Goal: Transaction & Acquisition: Book appointment/travel/reservation

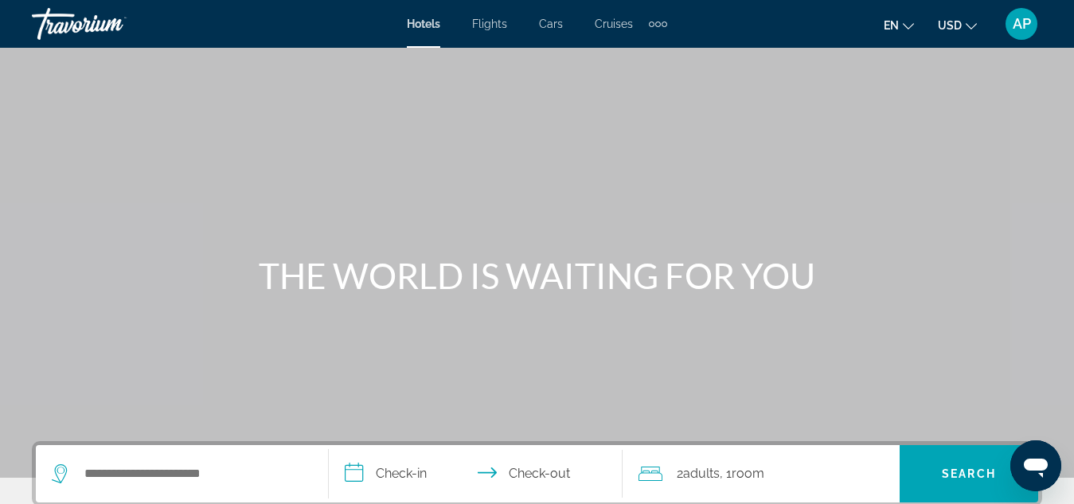
click at [657, 18] on div "Extra navigation items" at bounding box center [658, 24] width 18 height 24
click at [647, 50] on span "Activities" at bounding box center [631, 53] width 46 height 13
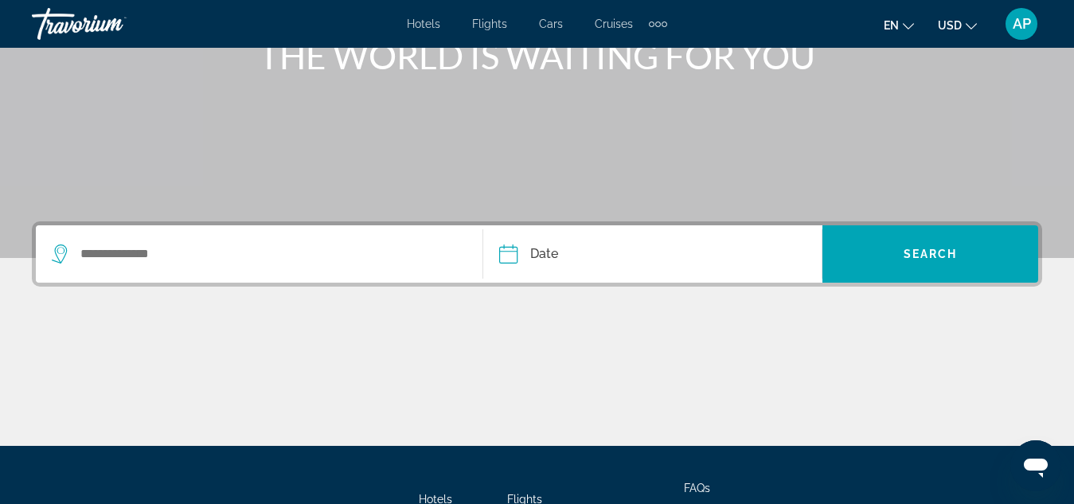
scroll to position [205, 0]
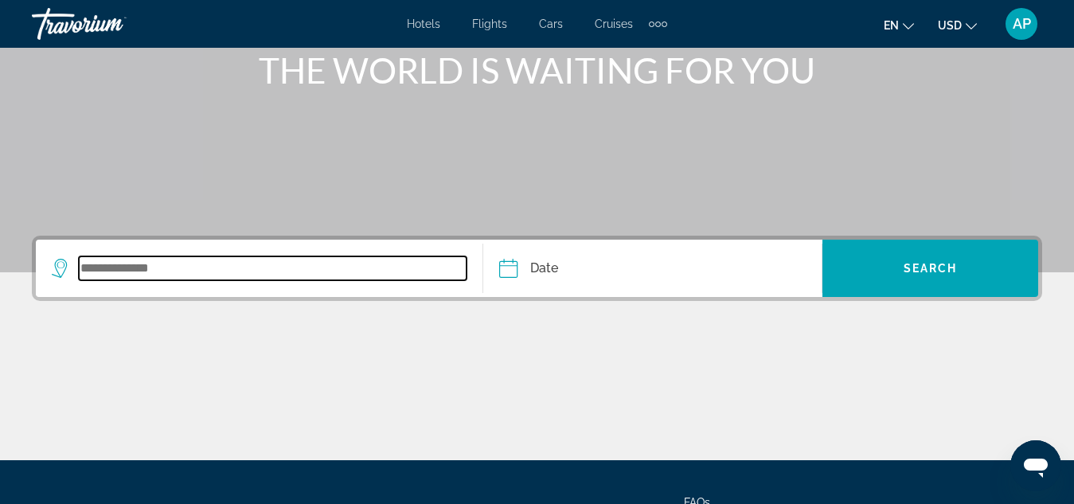
click at [88, 259] on input "Search widget" at bounding box center [273, 268] width 388 height 24
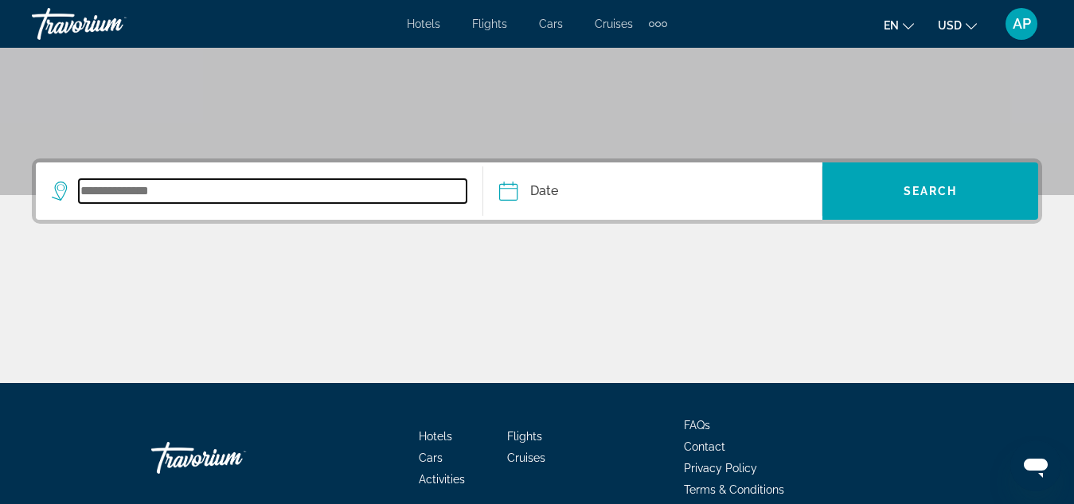
scroll to position [357, 0]
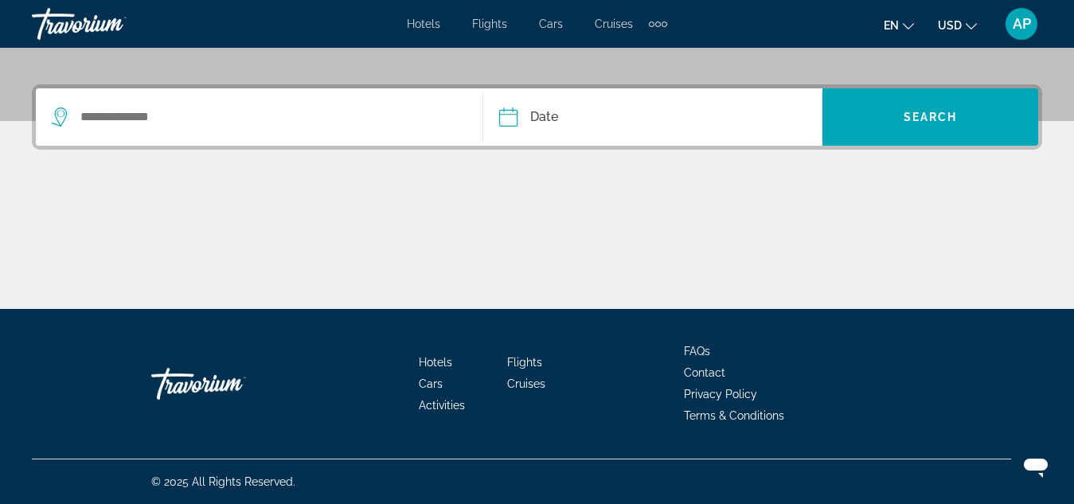
click at [88, 259] on div "Main content" at bounding box center [537, 249] width 1011 height 119
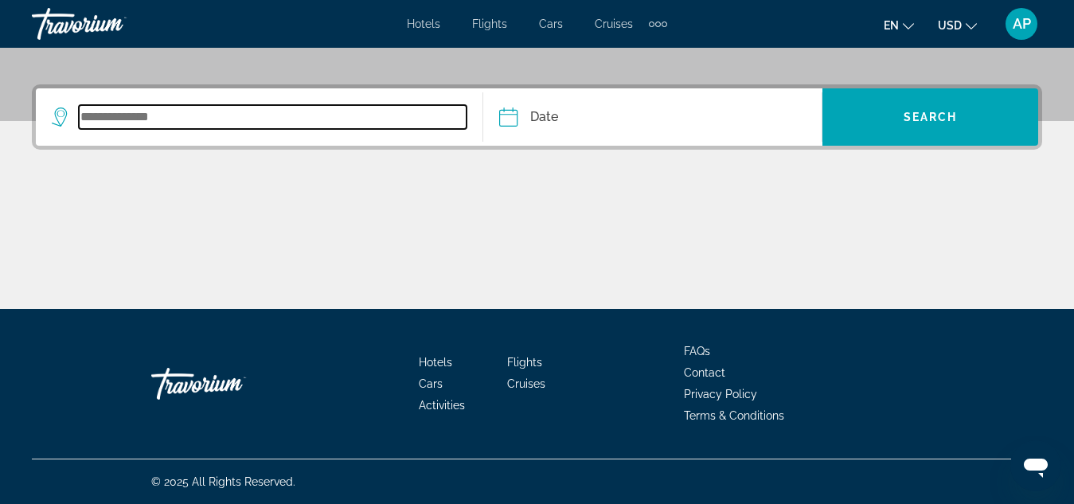
click at [96, 119] on input "Search widget" at bounding box center [273, 117] width 388 height 24
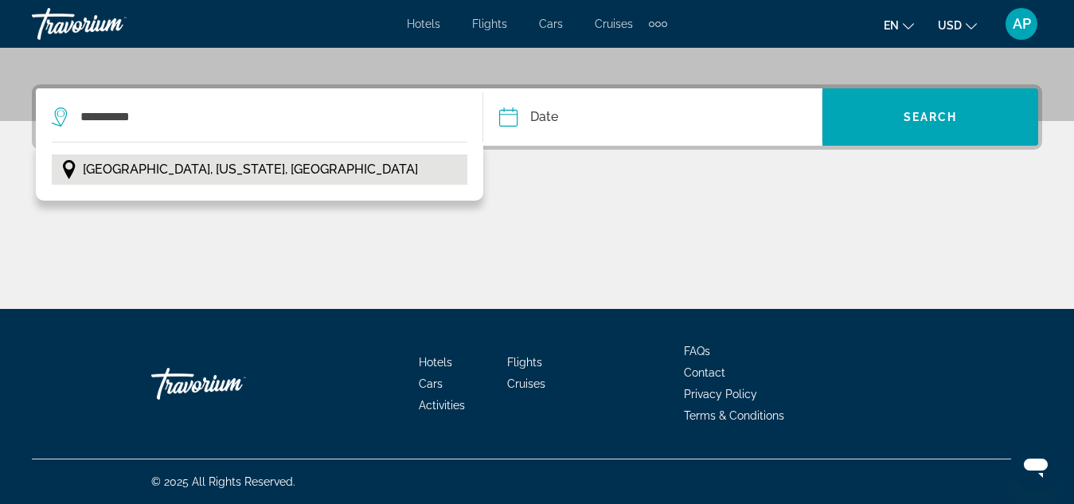
click at [109, 167] on span "[GEOGRAPHIC_DATA], [US_STATE], [GEOGRAPHIC_DATA]" at bounding box center [250, 169] width 335 height 22
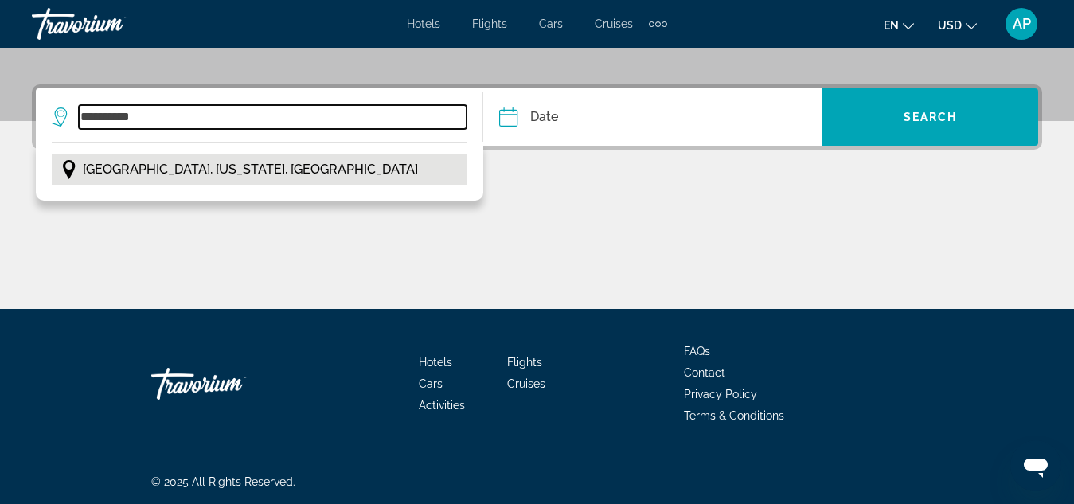
type input "**********"
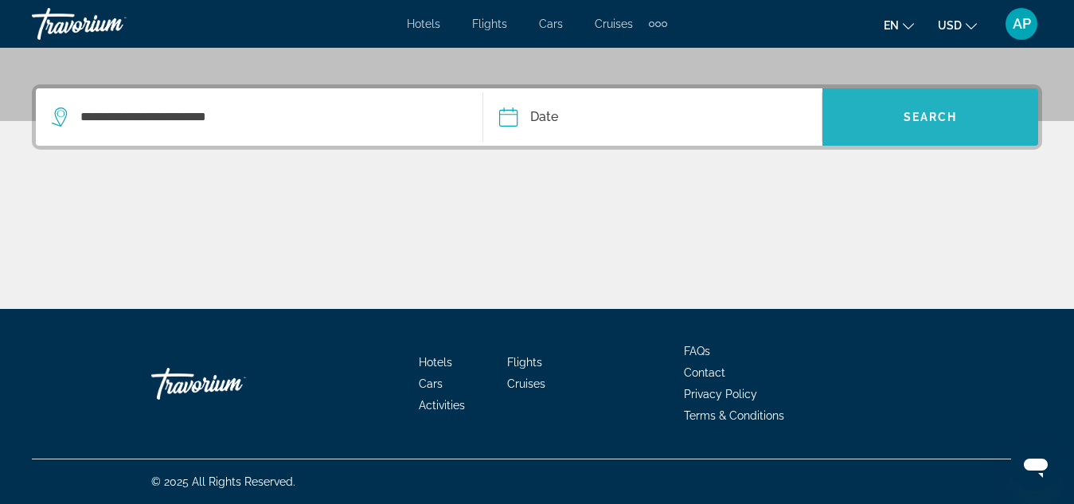
click at [909, 114] on span "Search" at bounding box center [931, 117] width 54 height 13
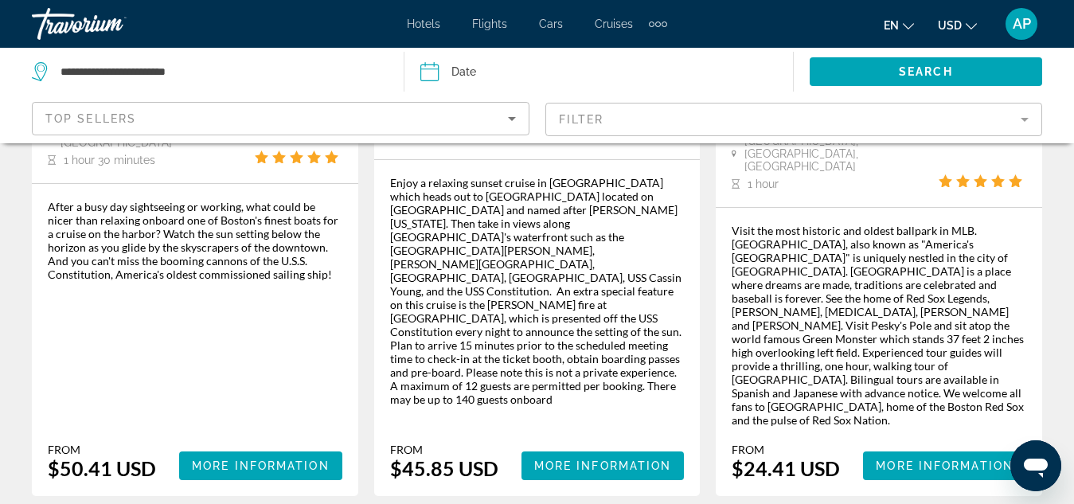
scroll to position [2739, 0]
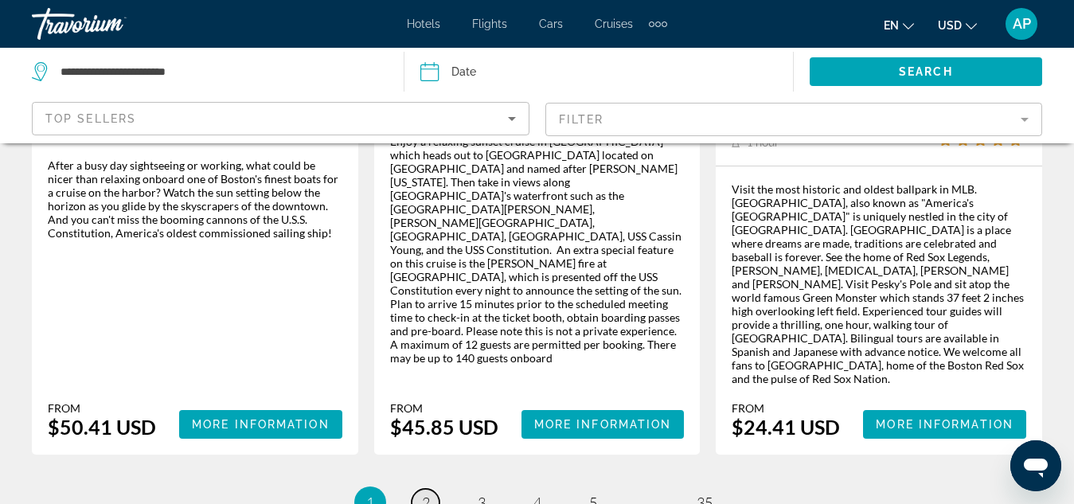
click at [424, 494] on span "2" at bounding box center [426, 503] width 8 height 18
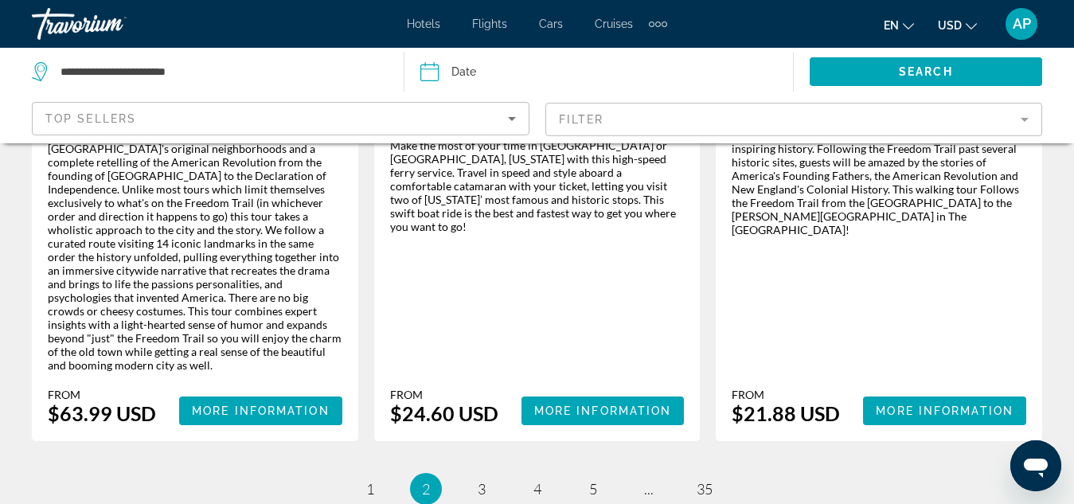
scroll to position [2878, 0]
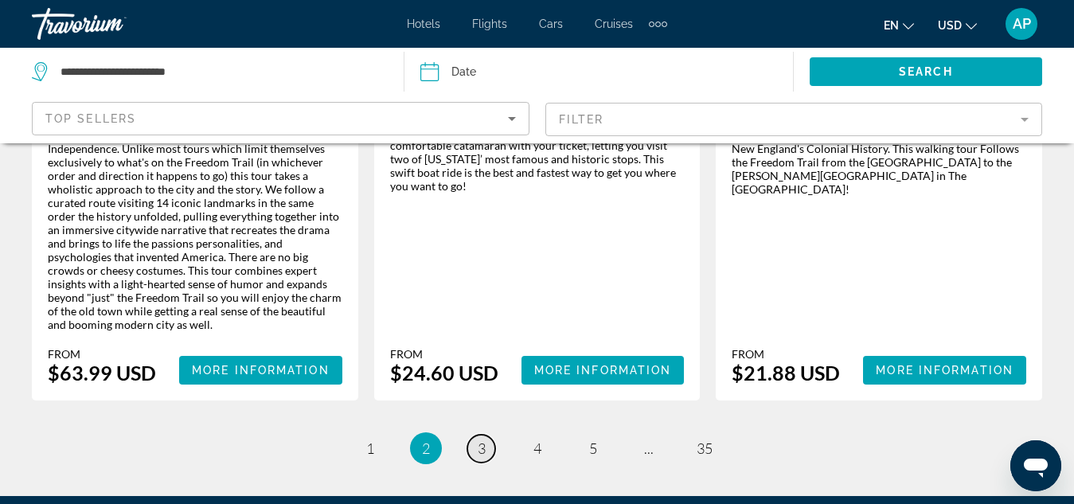
click at [480, 440] on span "3" at bounding box center [482, 449] width 8 height 18
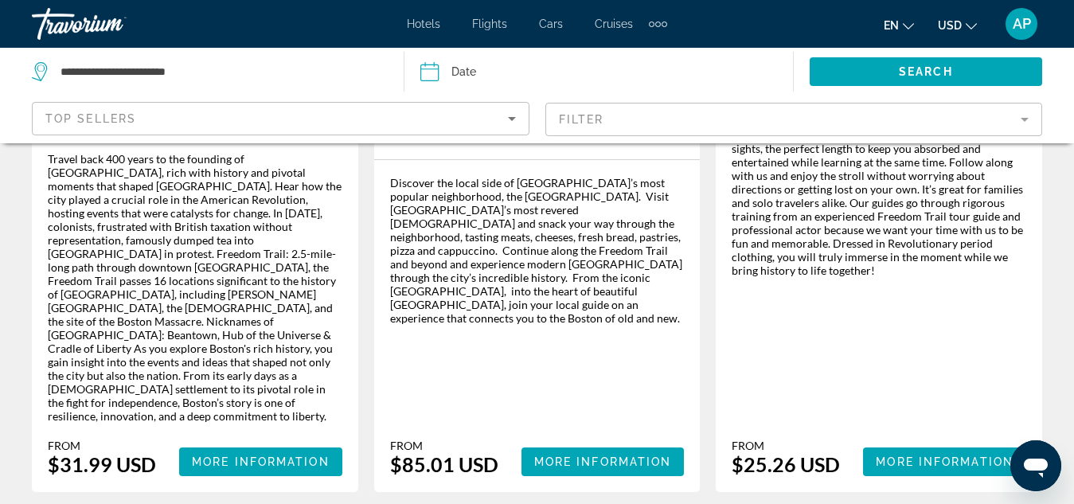
scroll to position [2831, 0]
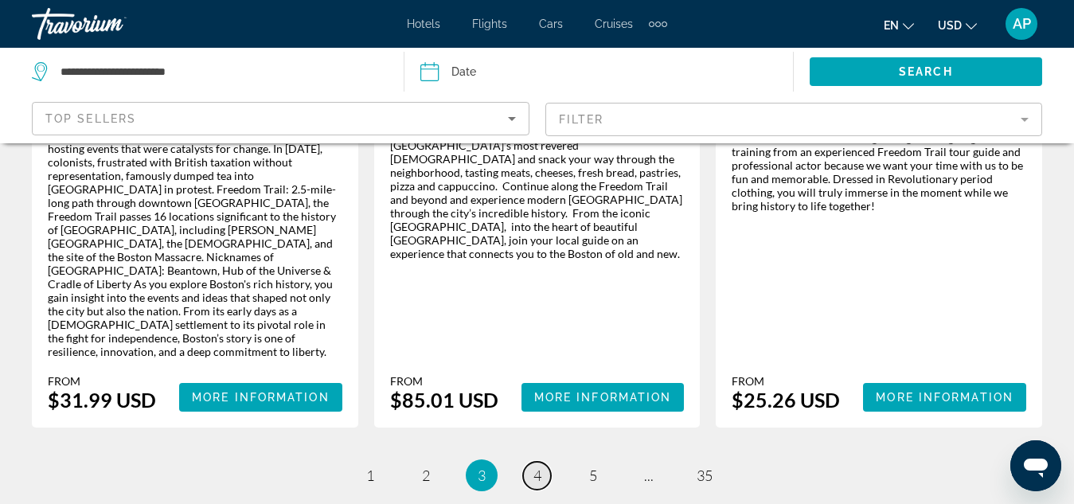
click at [541, 467] on span "4" at bounding box center [538, 476] width 8 height 18
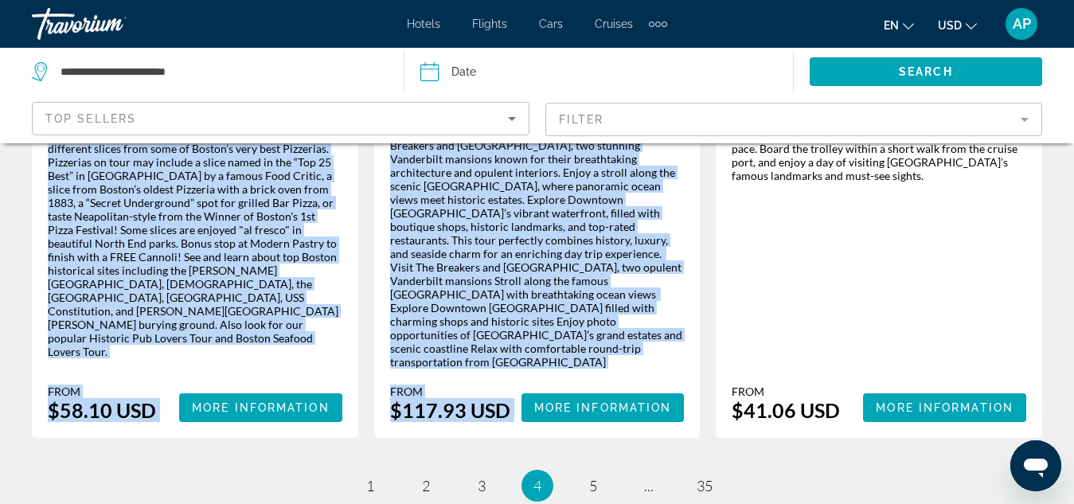
scroll to position [2872, 0]
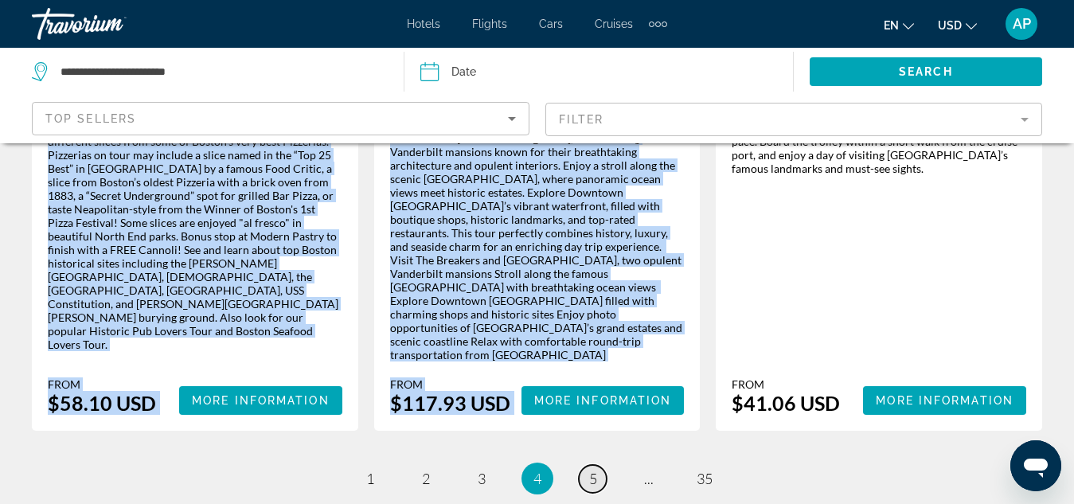
click at [589, 470] on span "5" at bounding box center [593, 479] width 8 height 18
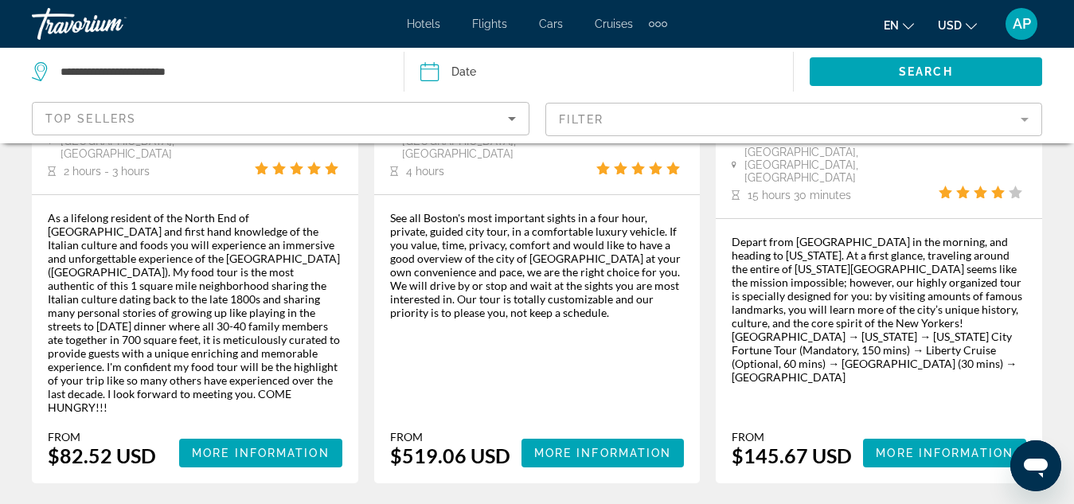
scroll to position [2861, 0]
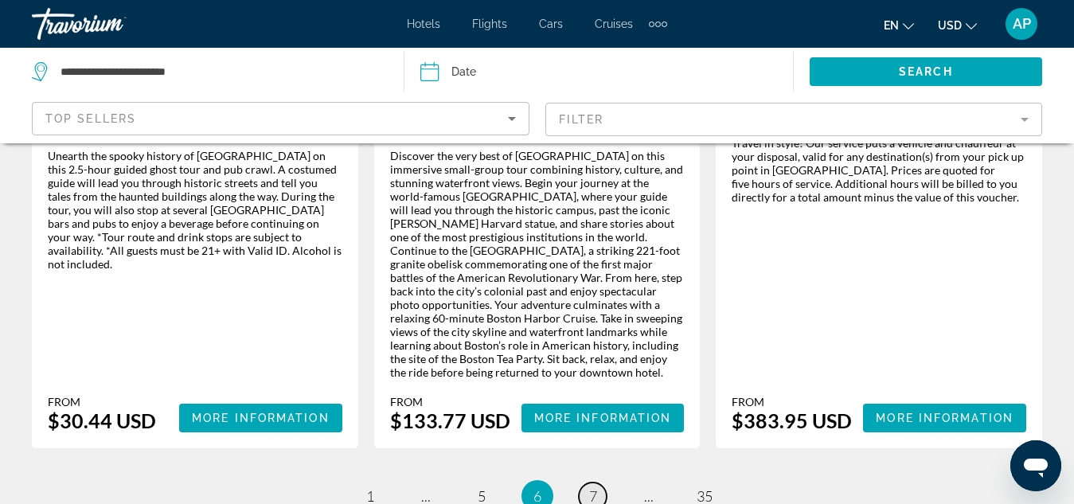
scroll to position [2864, 0]
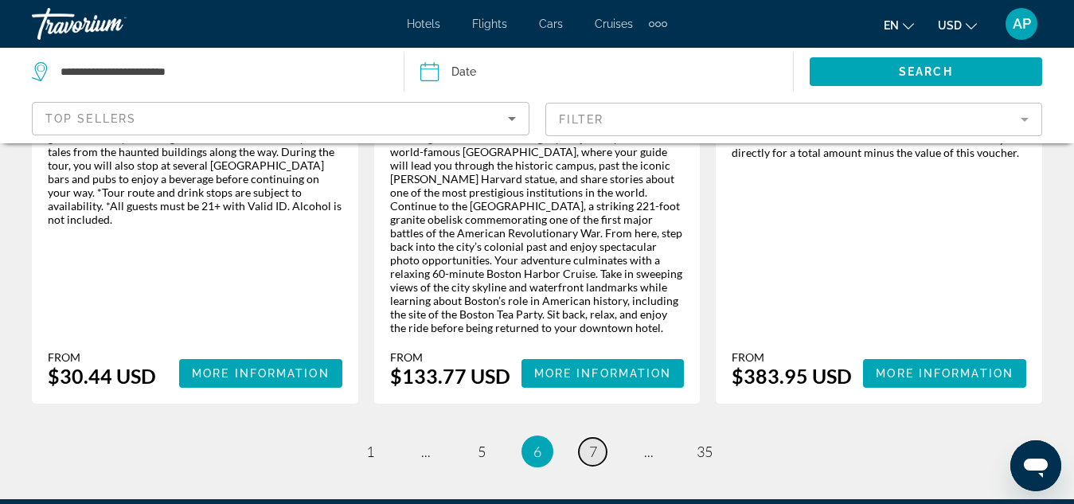
click at [599, 438] on link "page 7" at bounding box center [593, 452] width 28 height 28
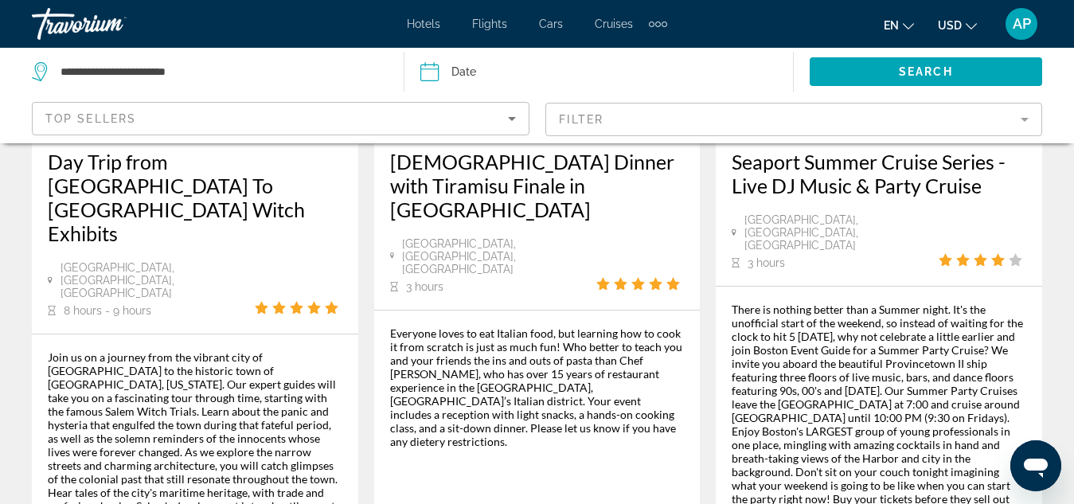
scroll to position [2926, 0]
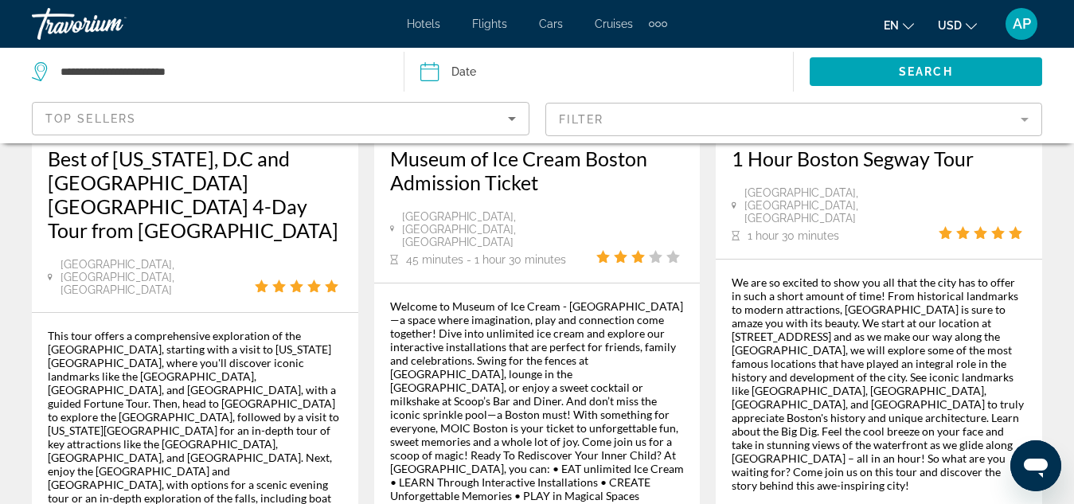
scroll to position [2803, 0]
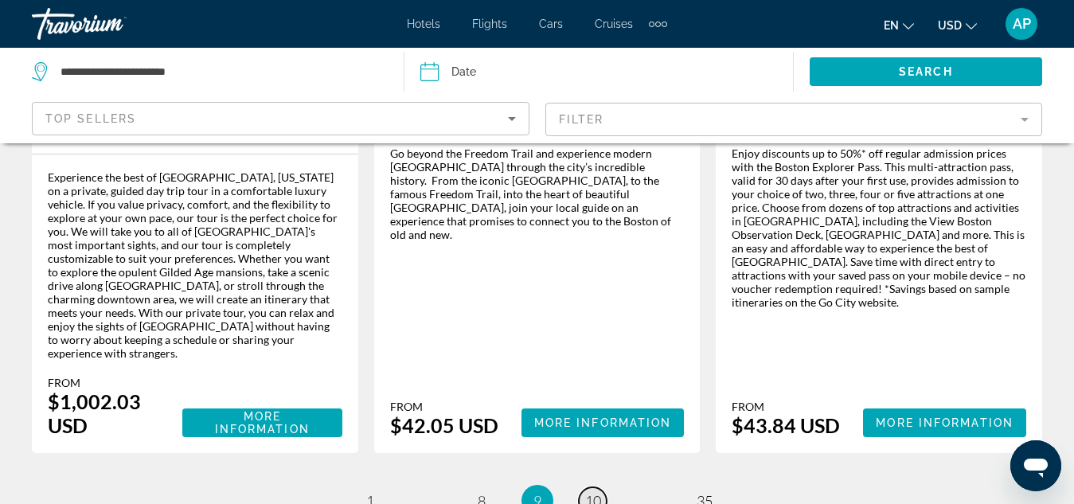
scroll to position [2885, 0]
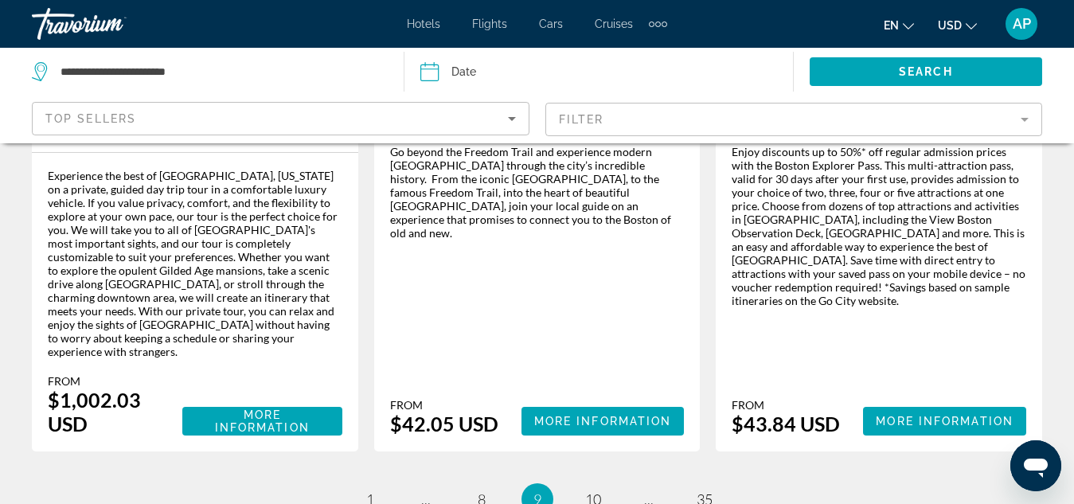
drag, startPoint x: 919, startPoint y: 267, endPoint x: 614, endPoint y: 309, distance: 307.9
click at [596, 491] on span "10" at bounding box center [593, 500] width 16 height 18
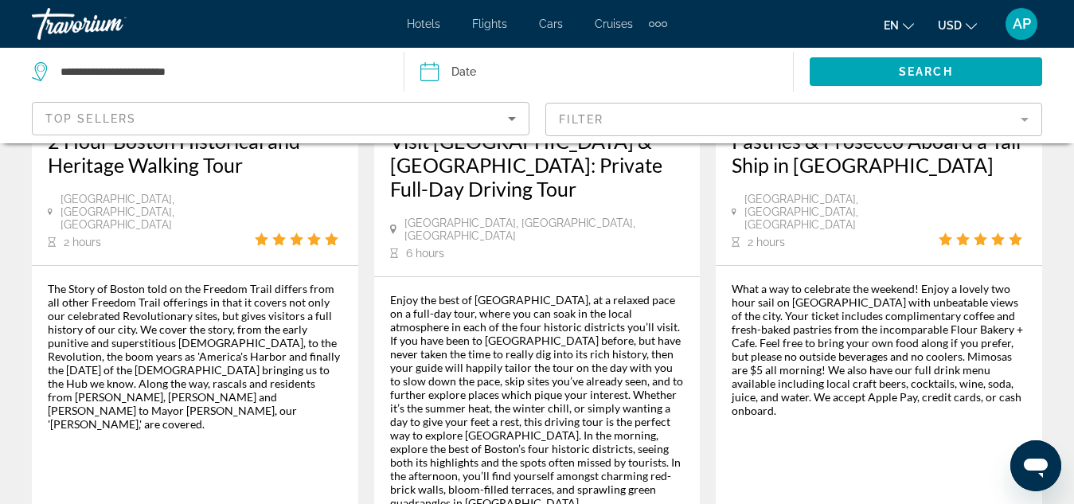
scroll to position [2875, 0]
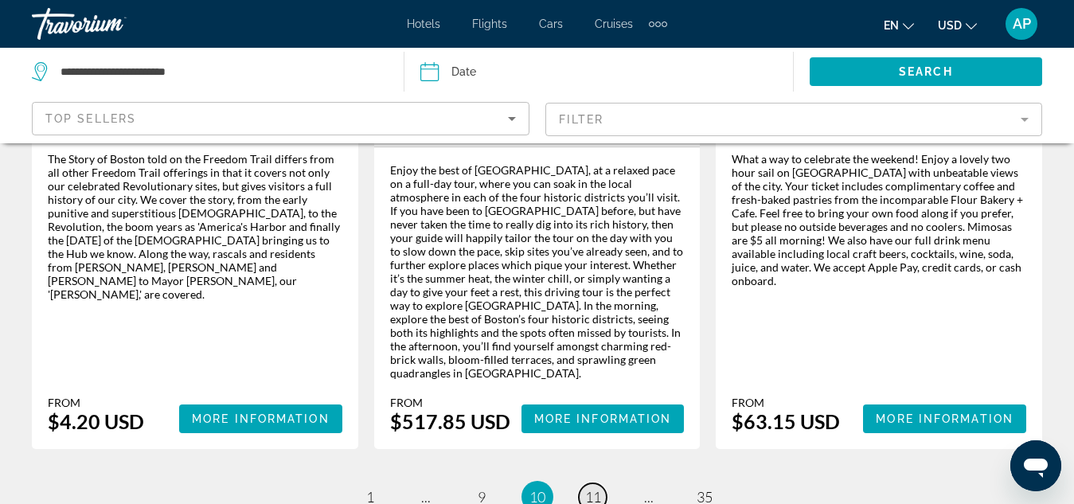
click at [594, 483] on link "page 11" at bounding box center [593, 497] width 28 height 28
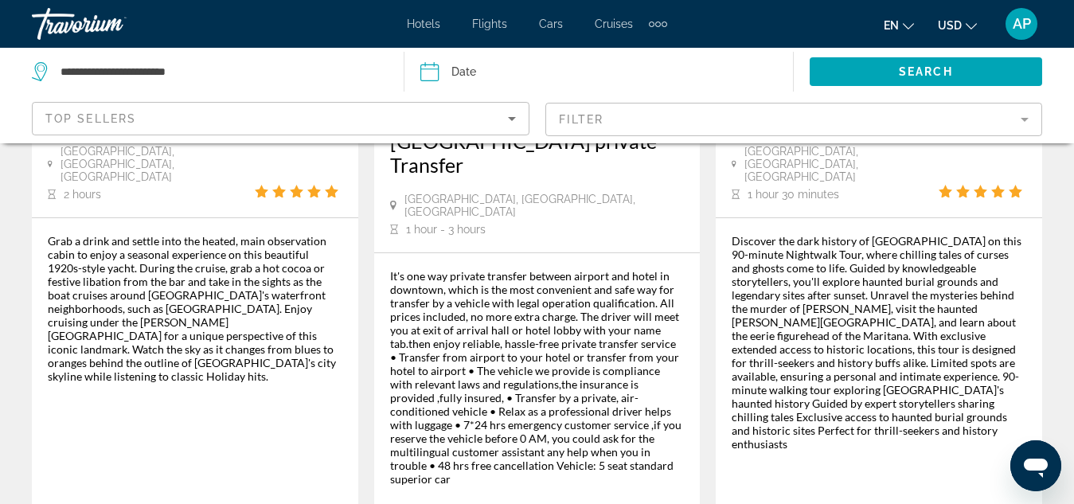
scroll to position [2807, 0]
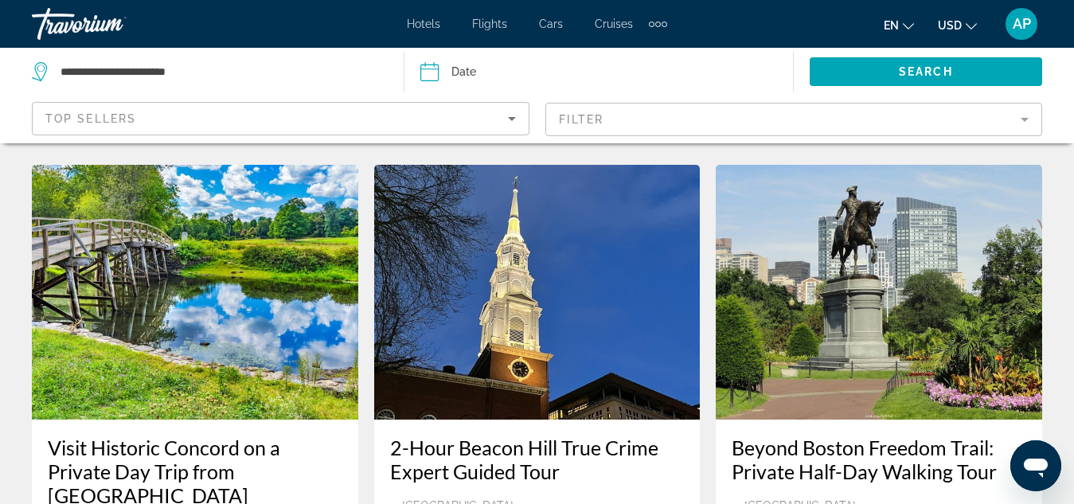
scroll to position [2646, 0]
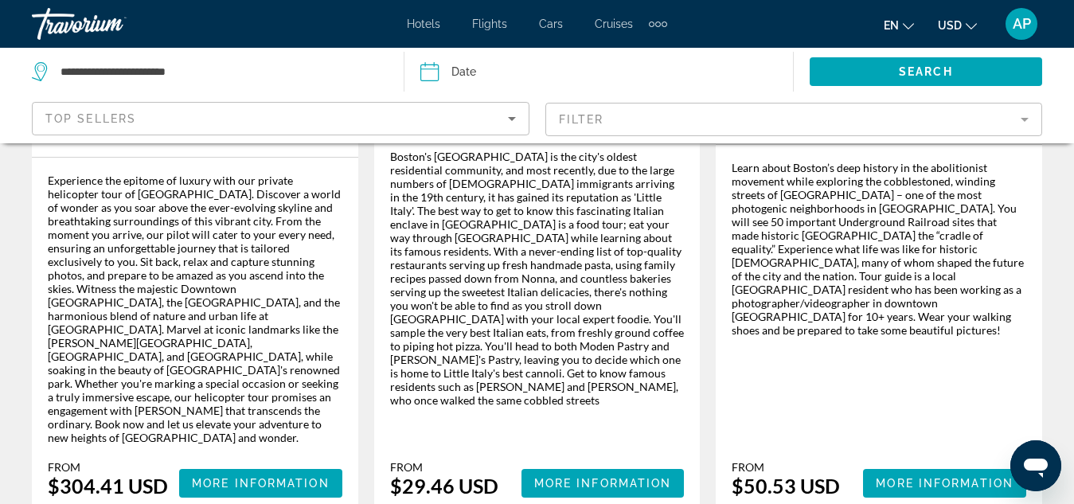
scroll to position [2880, 0]
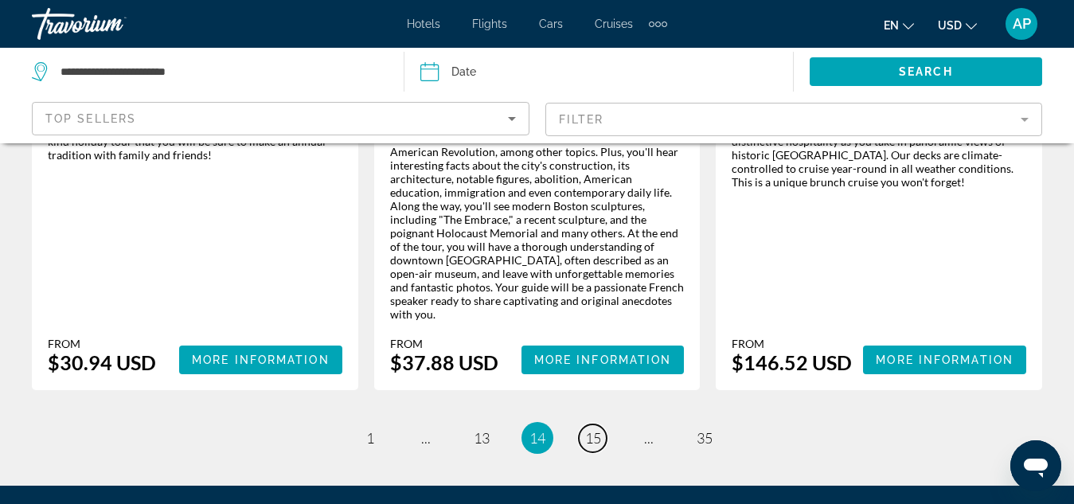
scroll to position [2788, 0]
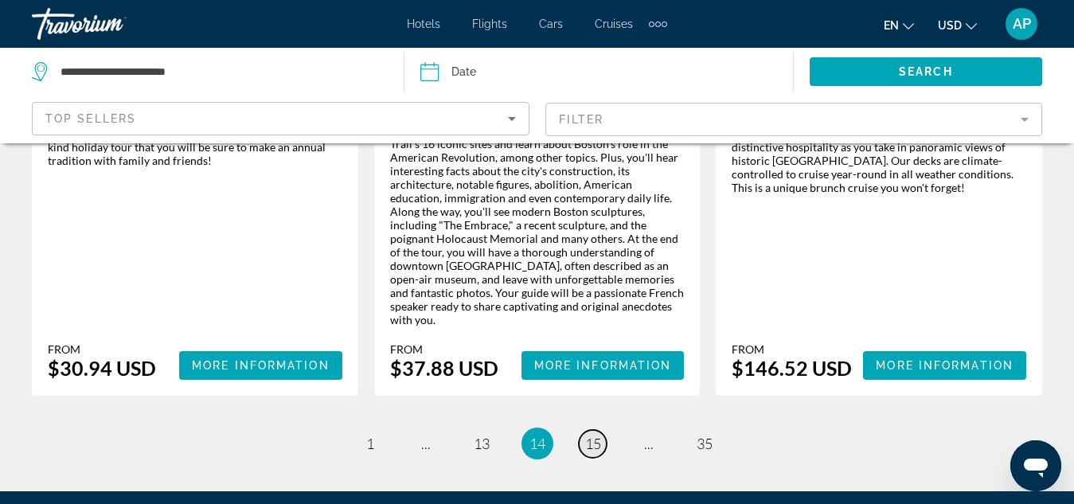
click at [592, 435] on span "15" at bounding box center [593, 444] width 16 height 18
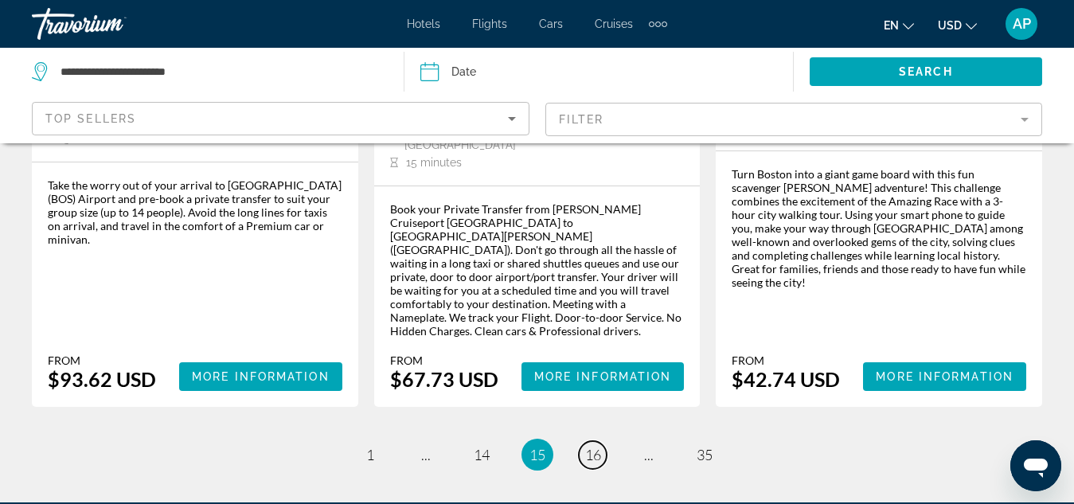
scroll to position [2673, 0]
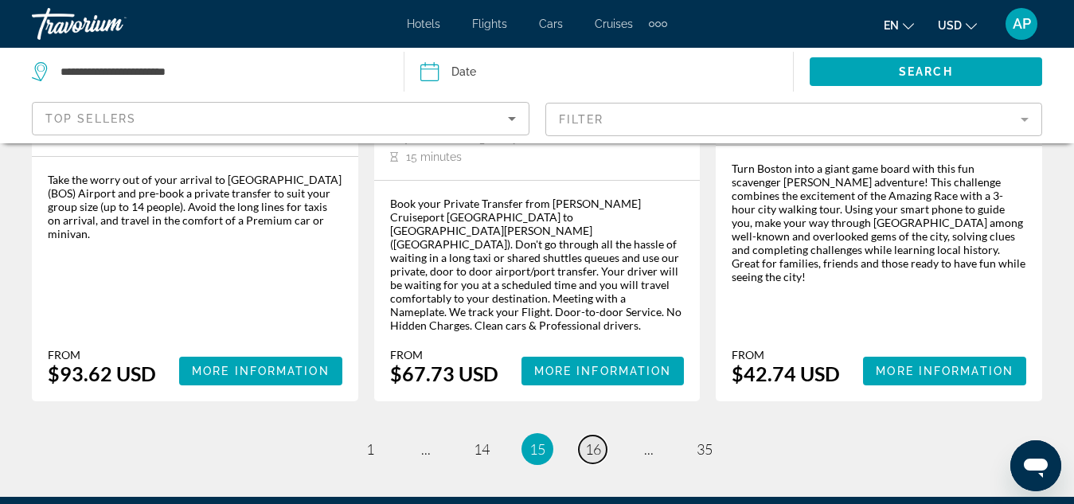
click at [598, 440] on span "16" at bounding box center [593, 449] width 16 height 18
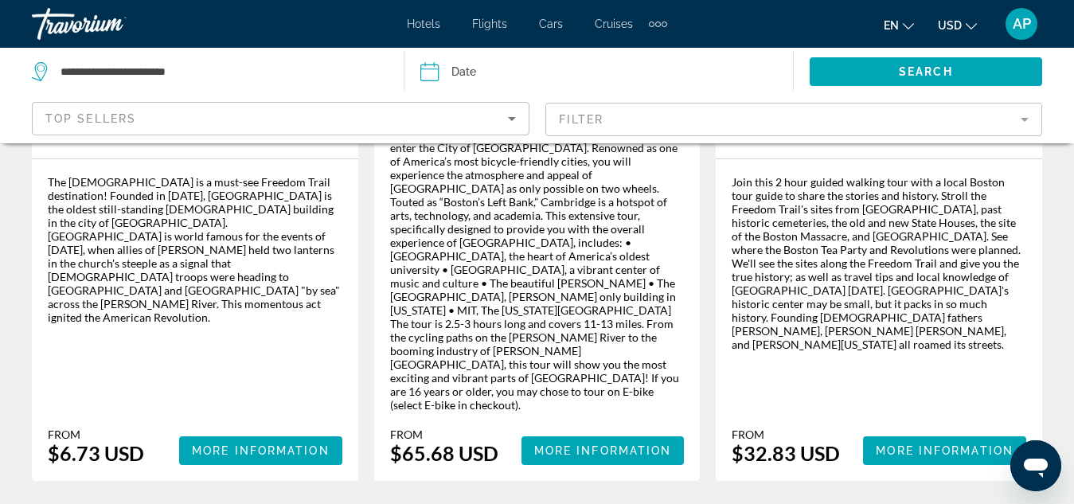
scroll to position [2915, 0]
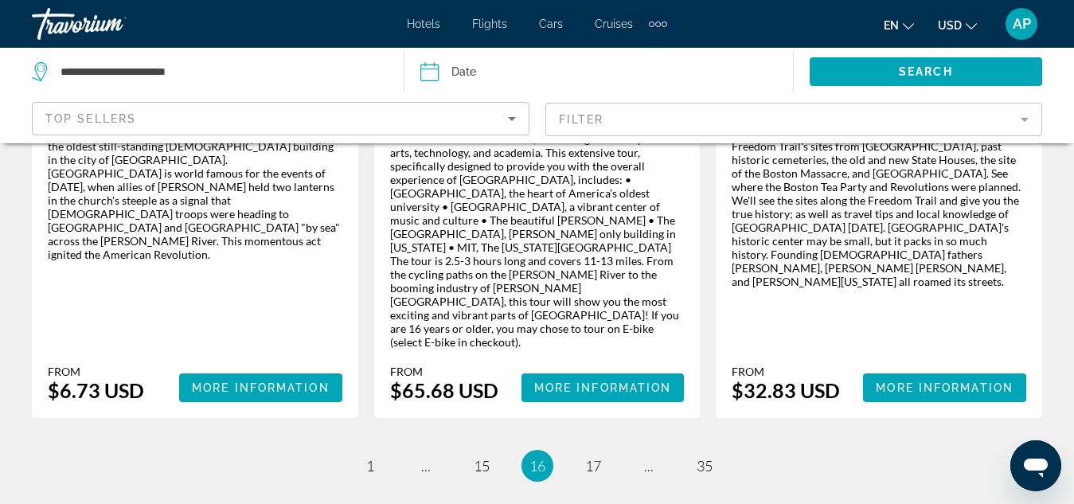
drag, startPoint x: 811, startPoint y: 393, endPoint x: 782, endPoint y: 362, distance: 42.8
drag, startPoint x: 782, startPoint y: 362, endPoint x: 646, endPoint y: 349, distance: 136.8
drag, startPoint x: 646, startPoint y: 349, endPoint x: 613, endPoint y: 248, distance: 106.3
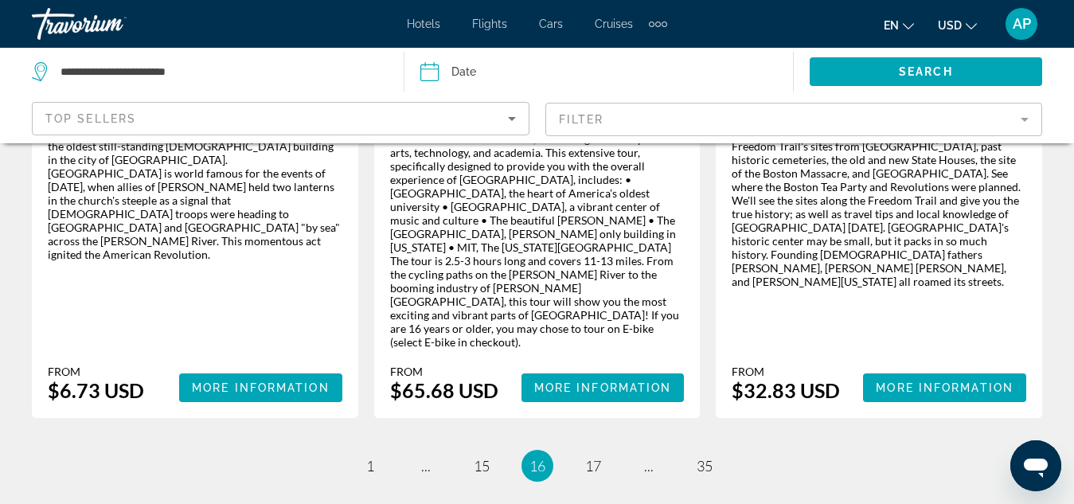
click at [591, 457] on span "17" at bounding box center [593, 466] width 16 height 18
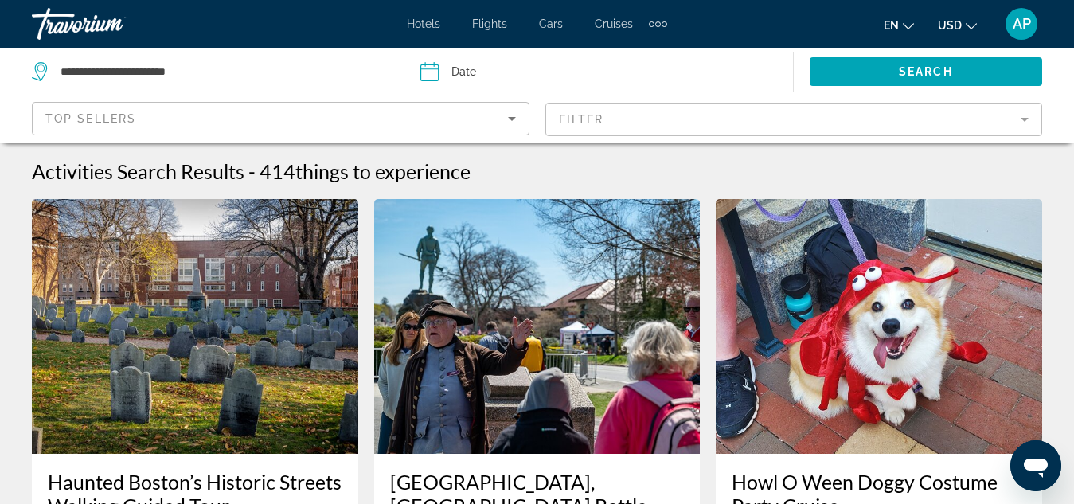
click at [591, 256] on img "Main content" at bounding box center [537, 326] width 327 height 255
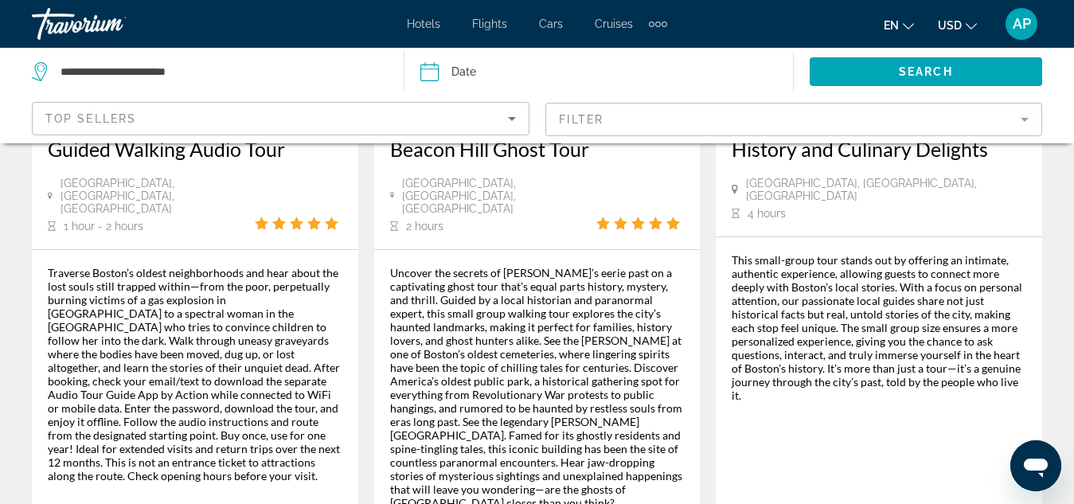
scroll to position [2829, 0]
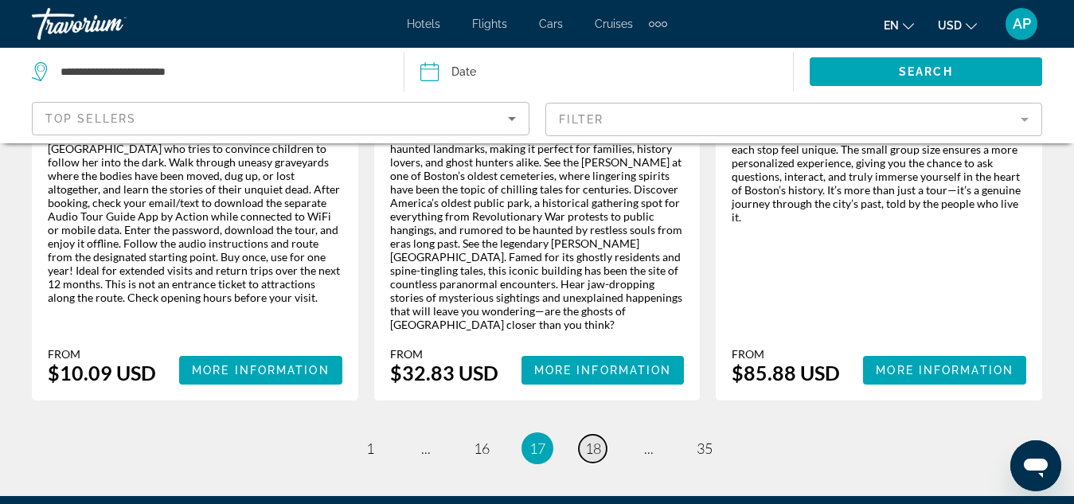
click at [592, 440] on span "18" at bounding box center [593, 449] width 16 height 18
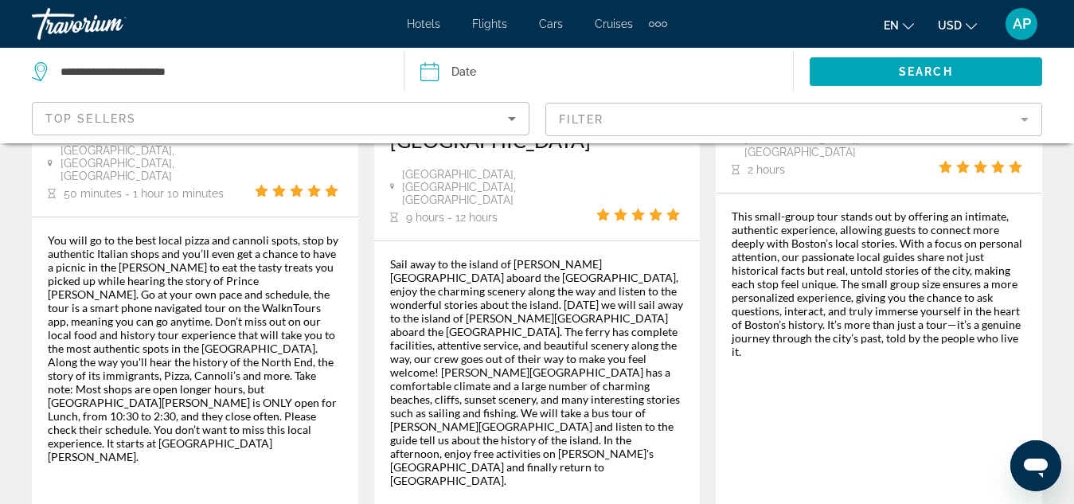
scroll to position [2771, 0]
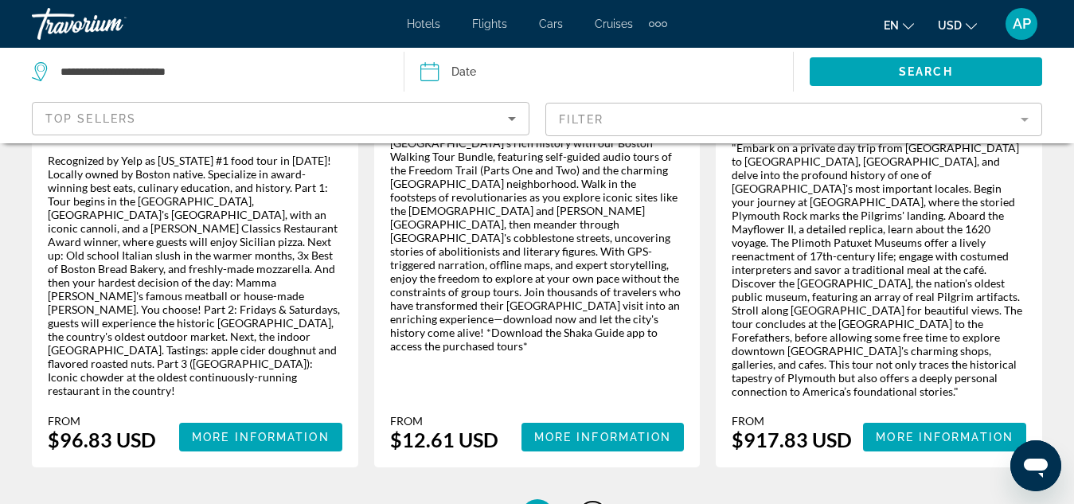
scroll to position [2864, 0]
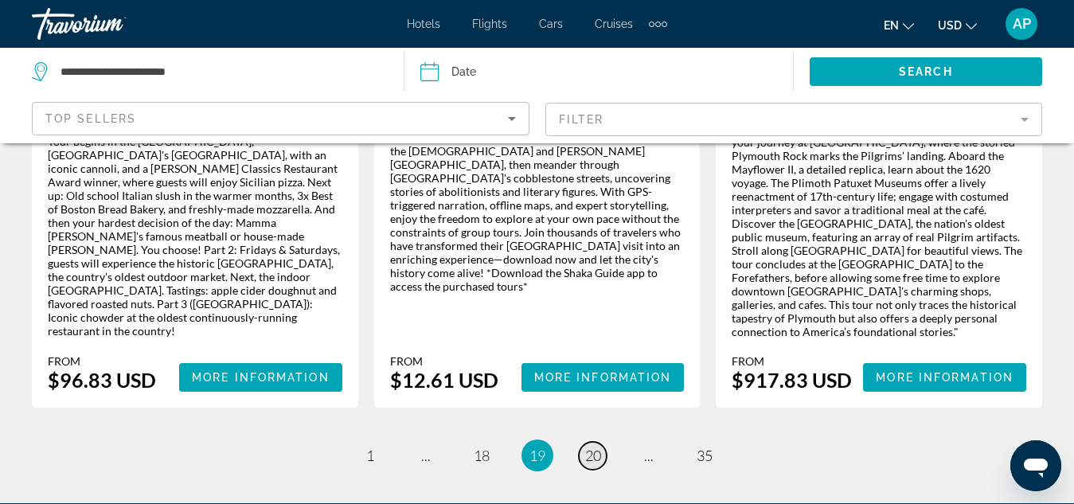
click at [592, 447] on span "20" at bounding box center [593, 456] width 16 height 18
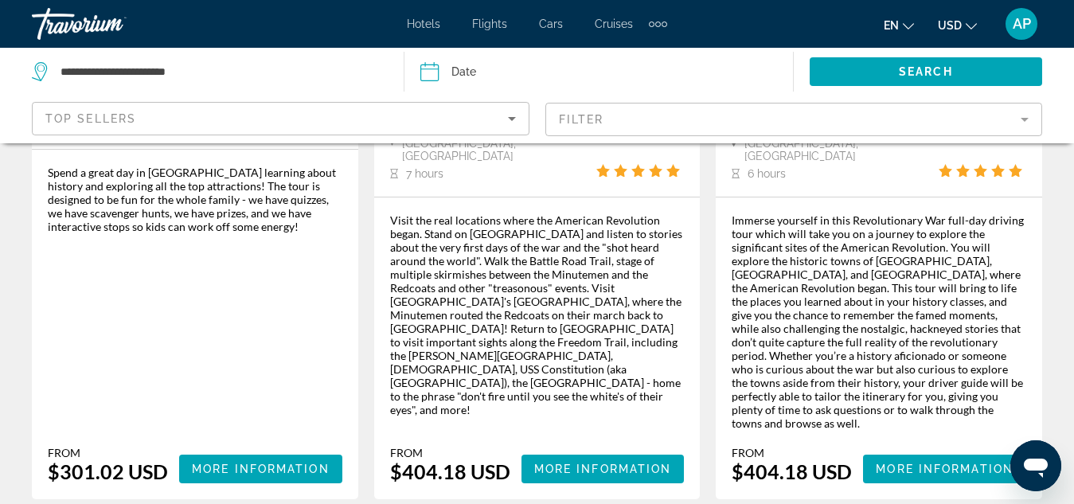
scroll to position [2851, 0]
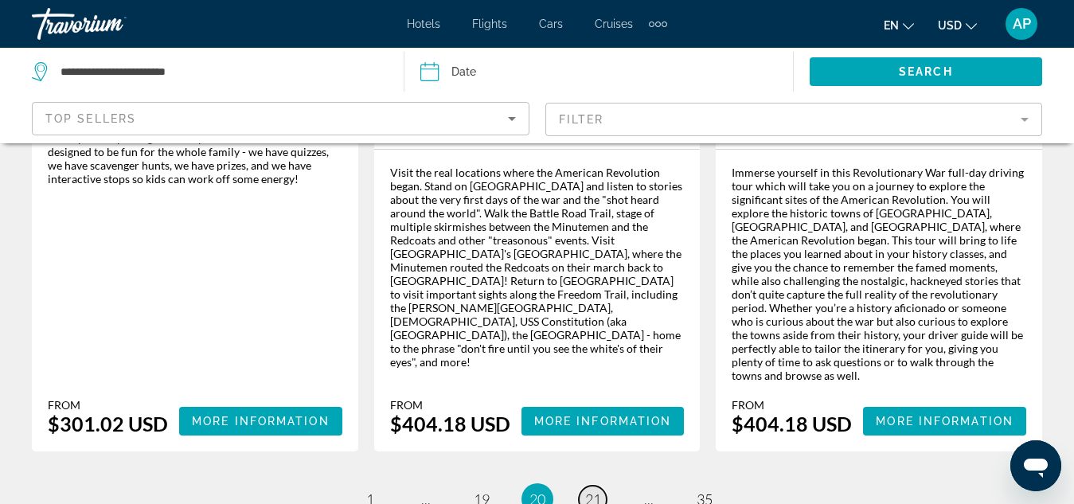
click at [599, 491] on span "21" at bounding box center [593, 500] width 16 height 18
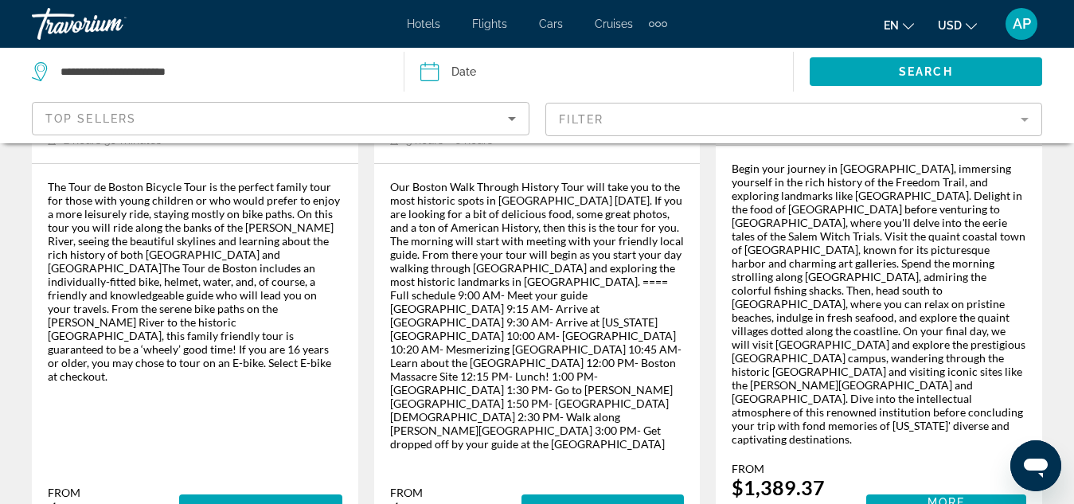
scroll to position [2867, 0]
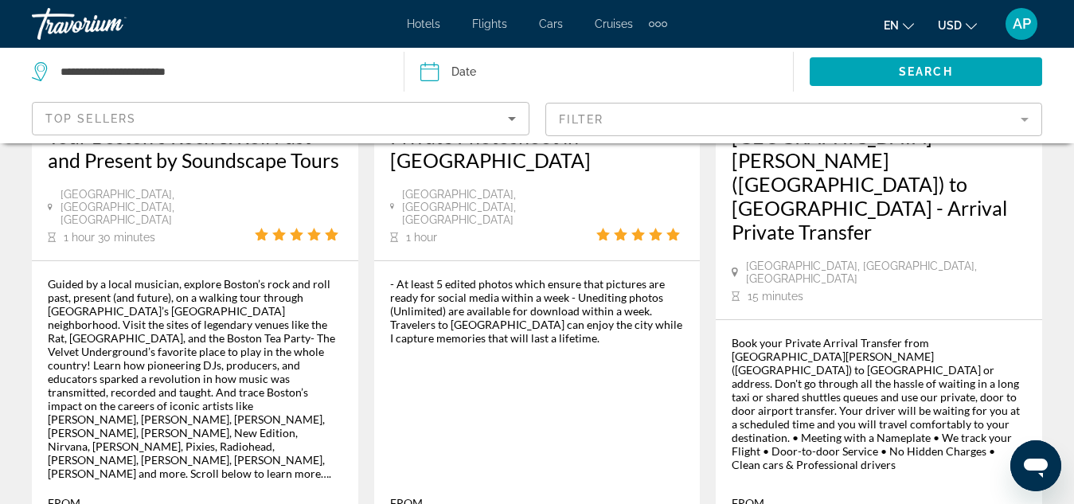
scroll to position [2645, 0]
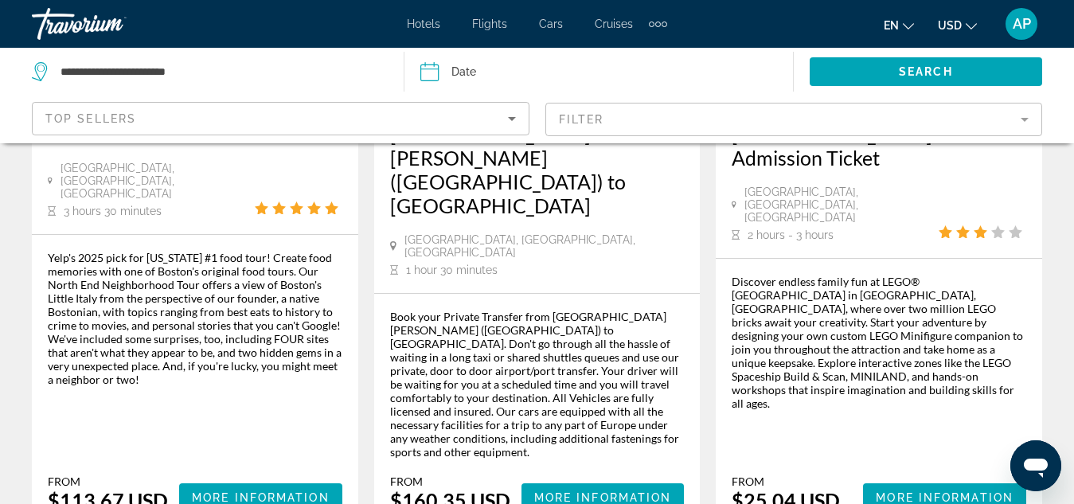
scroll to position [2828, 0]
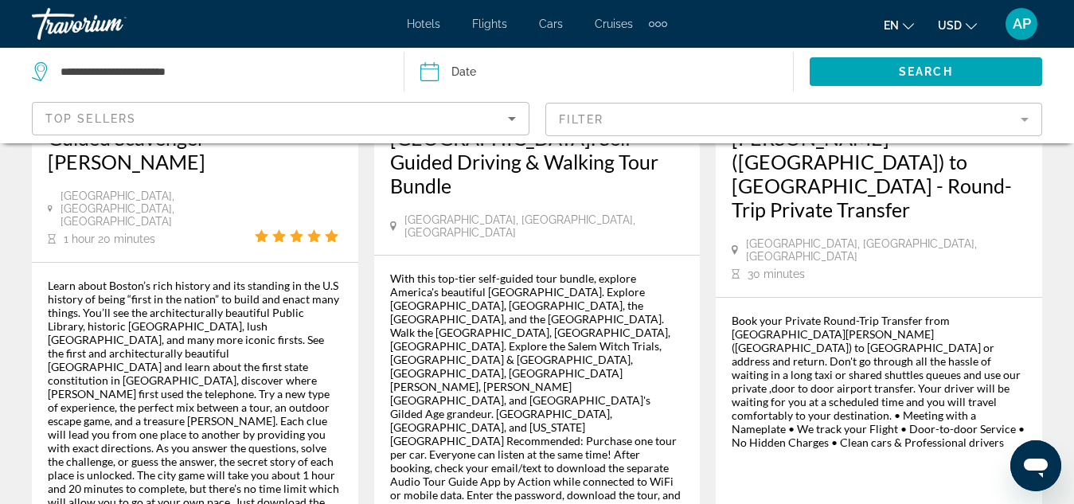
scroll to position [2766, 0]
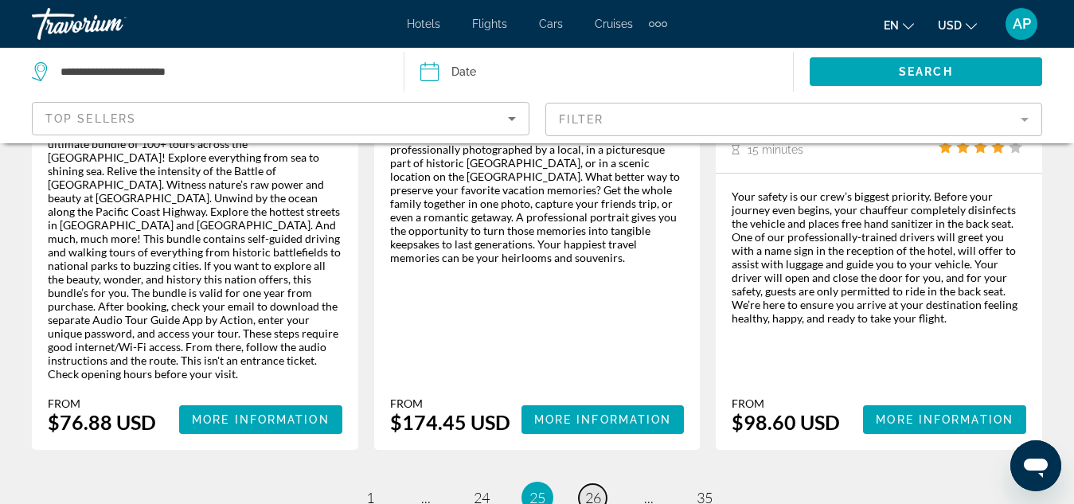
scroll to position [2826, 0]
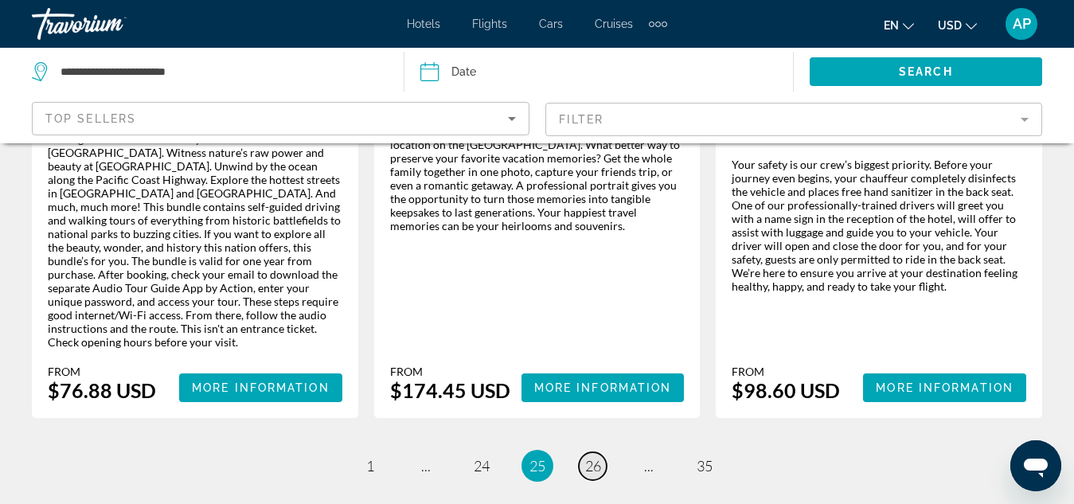
click at [590, 457] on span "26" at bounding box center [593, 466] width 16 height 18
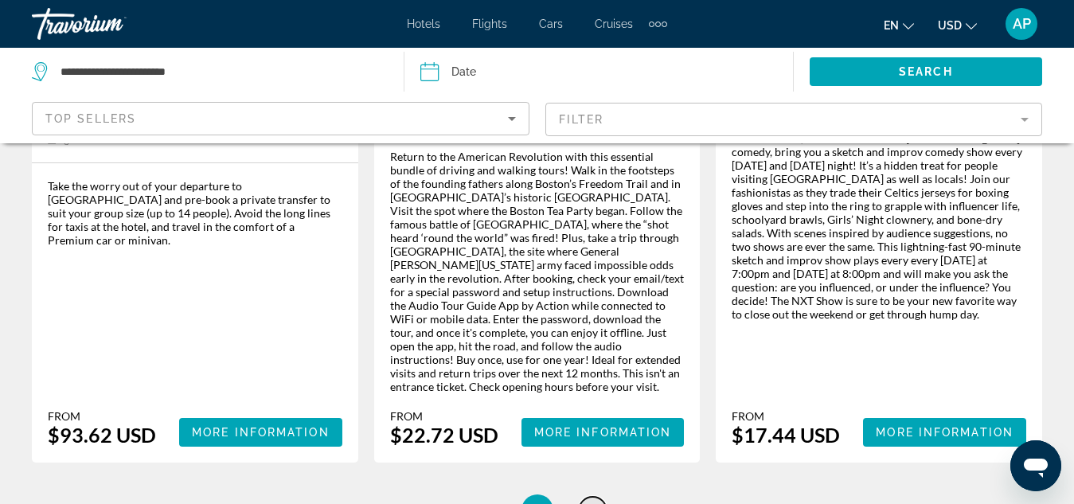
scroll to position [2755, 0]
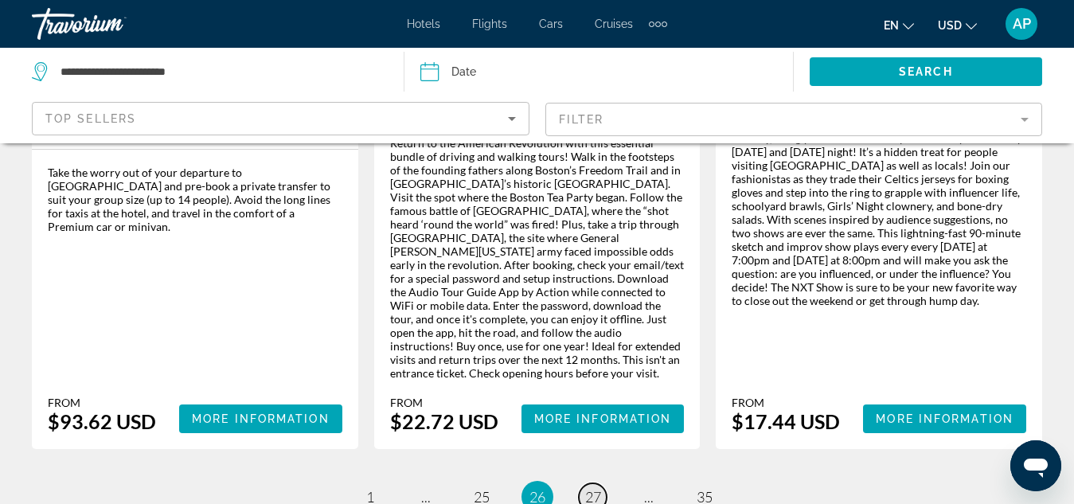
click at [593, 488] on span "27" at bounding box center [593, 497] width 16 height 18
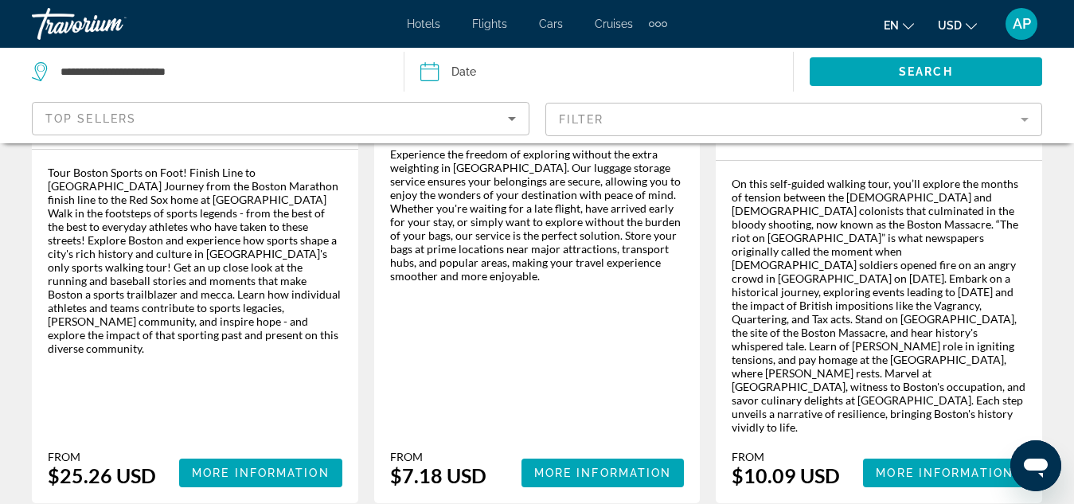
scroll to position [2804, 0]
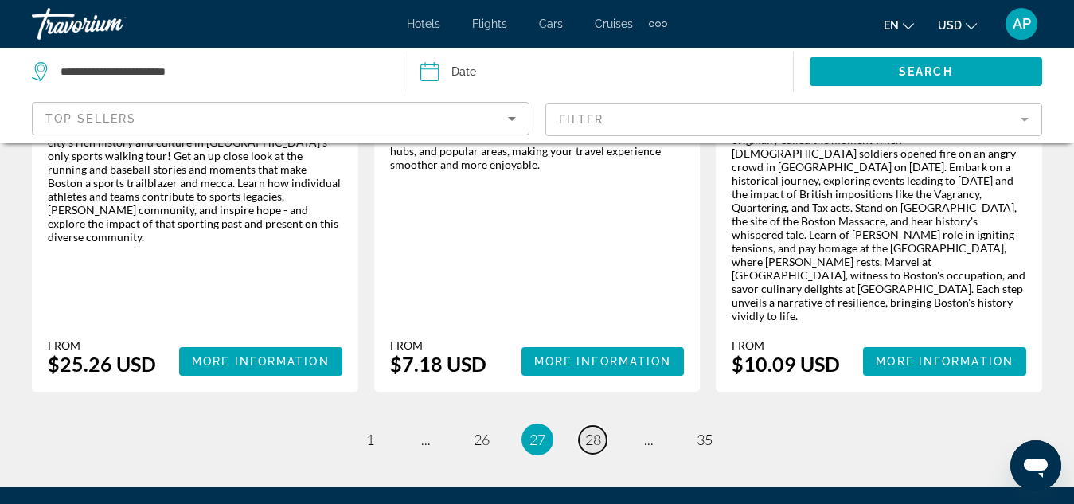
click at [599, 431] on span "28" at bounding box center [593, 440] width 16 height 18
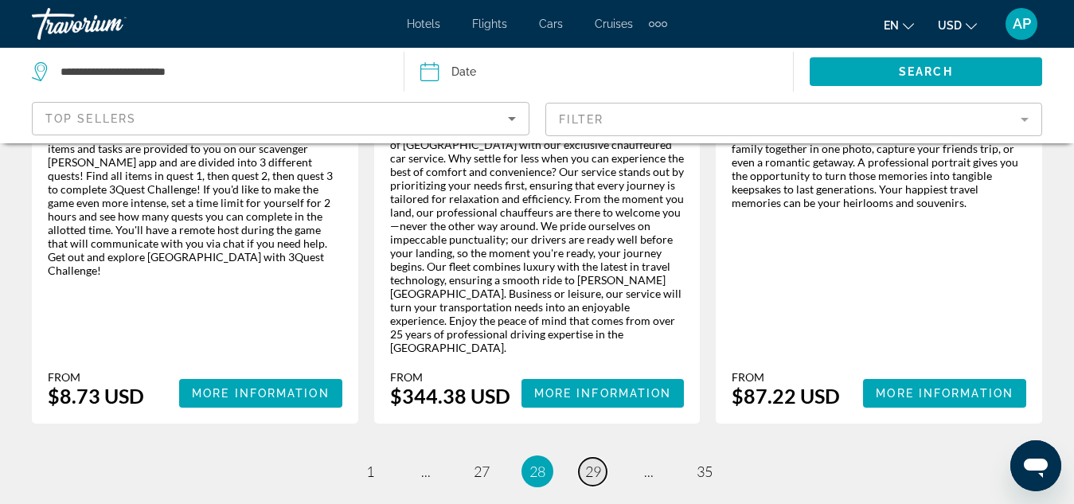
scroll to position [2807, 0]
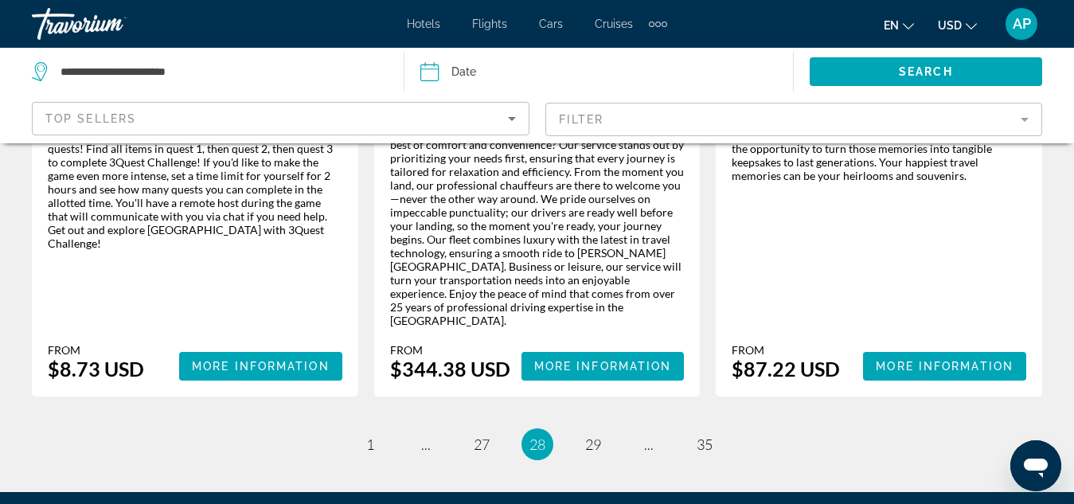
click at [593, 436] on span "29" at bounding box center [593, 445] width 16 height 18
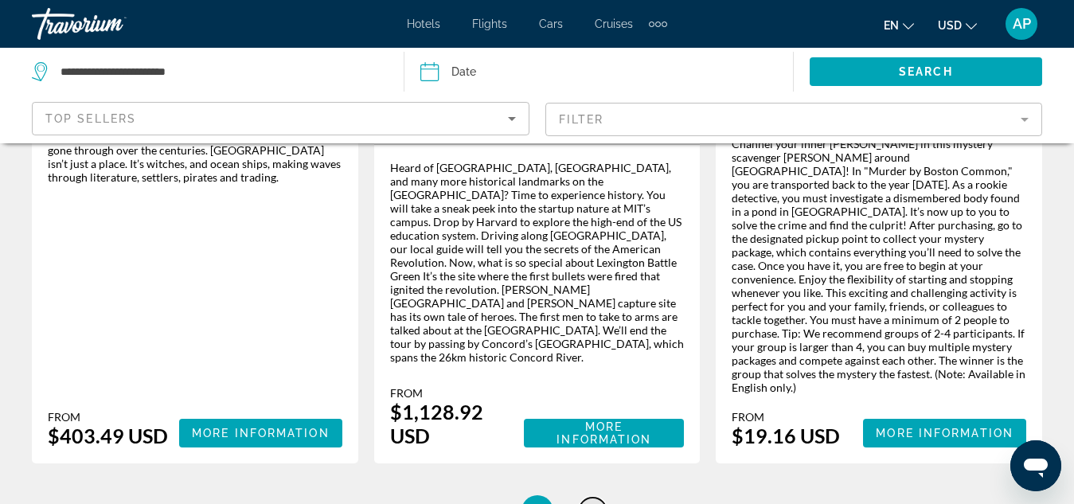
scroll to position [2787, 0]
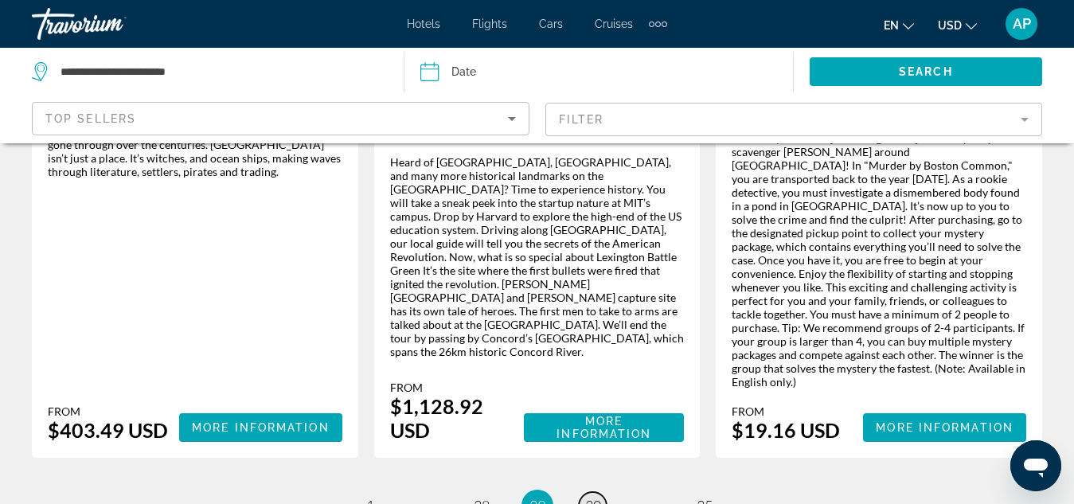
click at [592, 497] on span "30" at bounding box center [593, 506] width 16 height 18
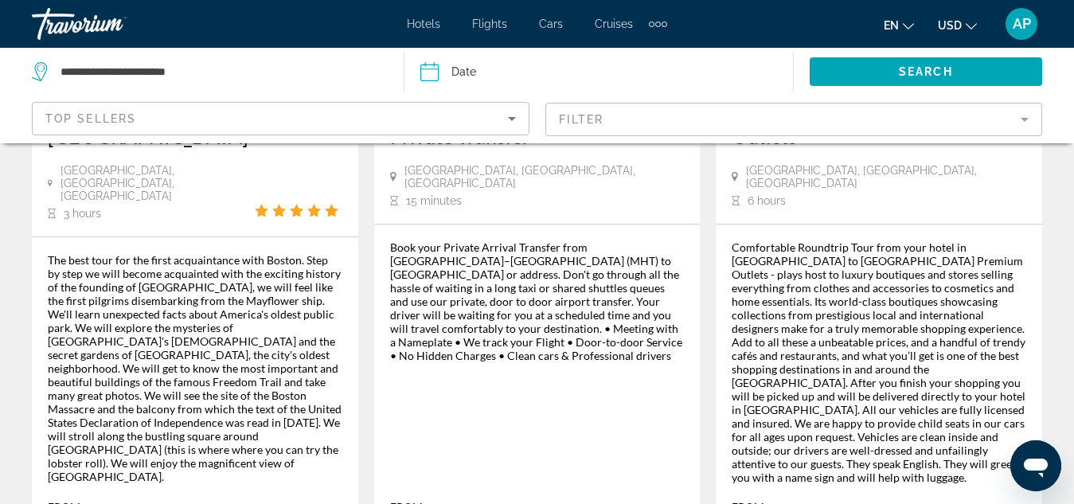
scroll to position [2692, 0]
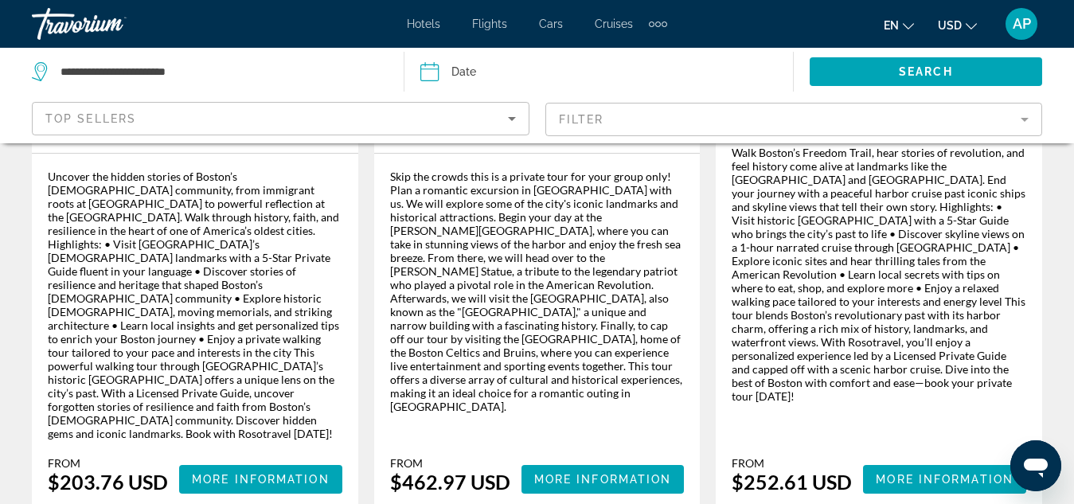
scroll to position [2828, 0]
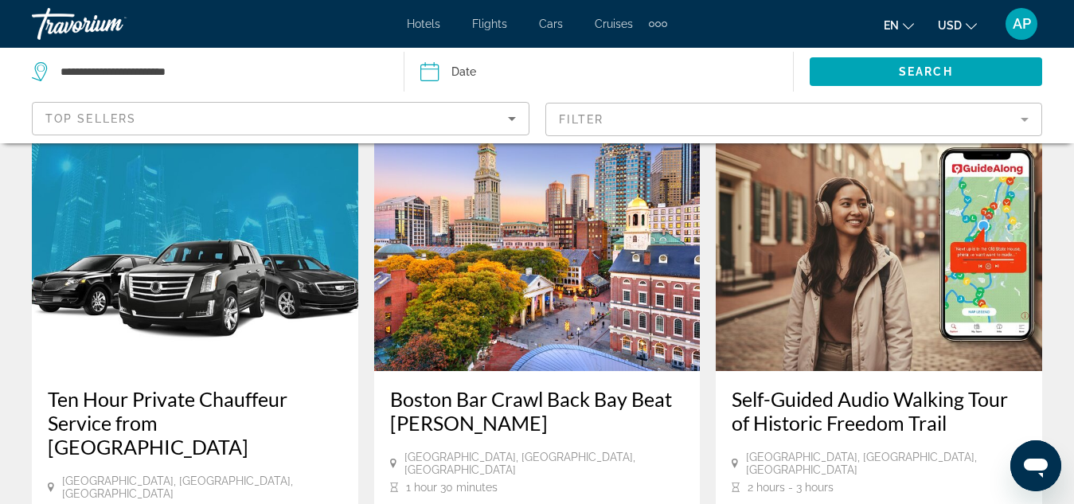
scroll to position [888, 0]
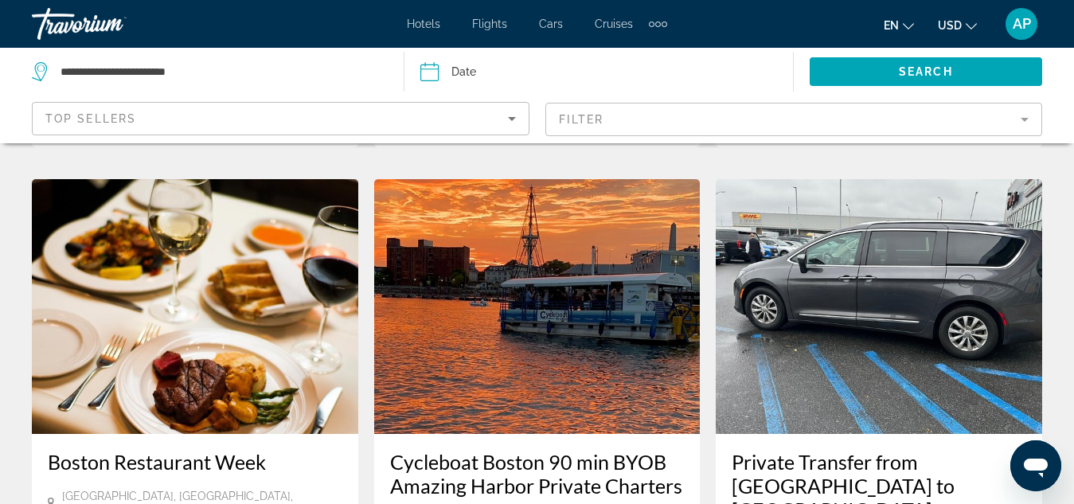
click at [632, 450] on div "Cycleboat Boston 90 min BYOB Amazing Harbor Private Charters" at bounding box center [537, 482] width 295 height 64
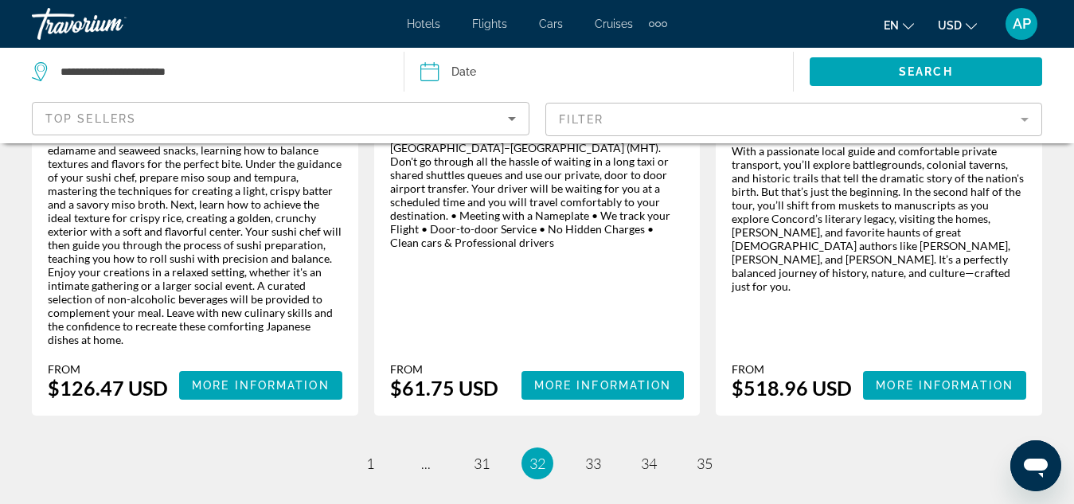
scroll to position [2848, 0]
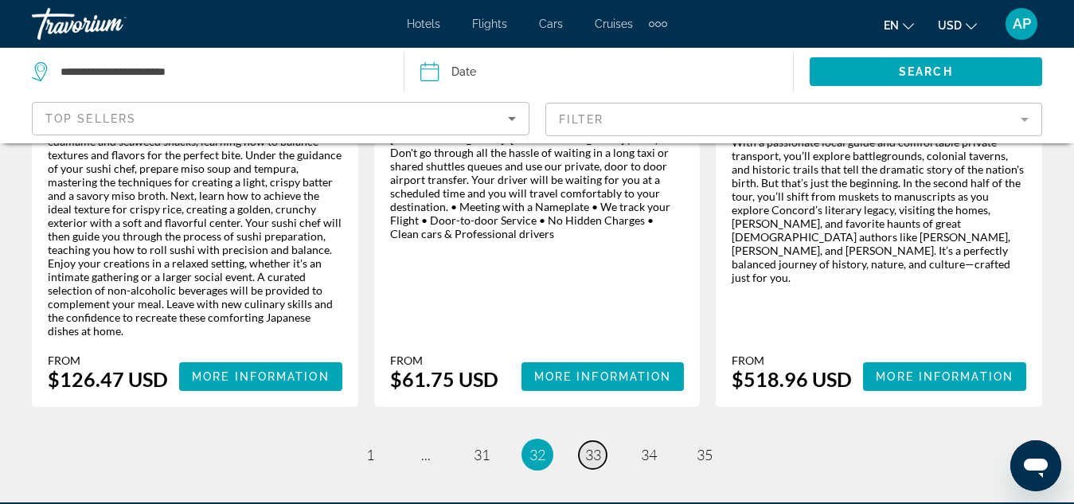
click at [595, 446] on span "33" at bounding box center [593, 455] width 16 height 18
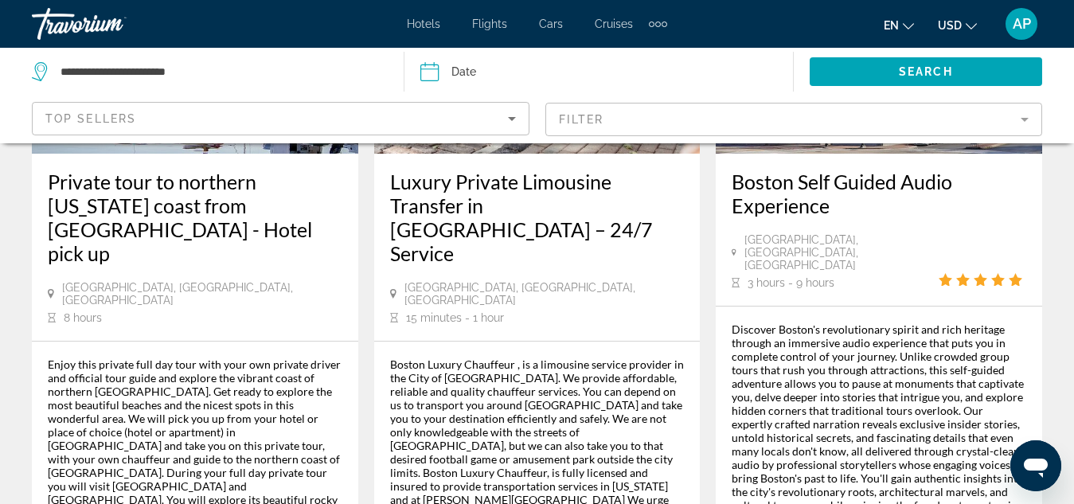
click at [663, 389] on div "Boston Luxury Chauffeur , is a limousine service provider in the City of [GEOGR…" at bounding box center [537, 498] width 295 height 280
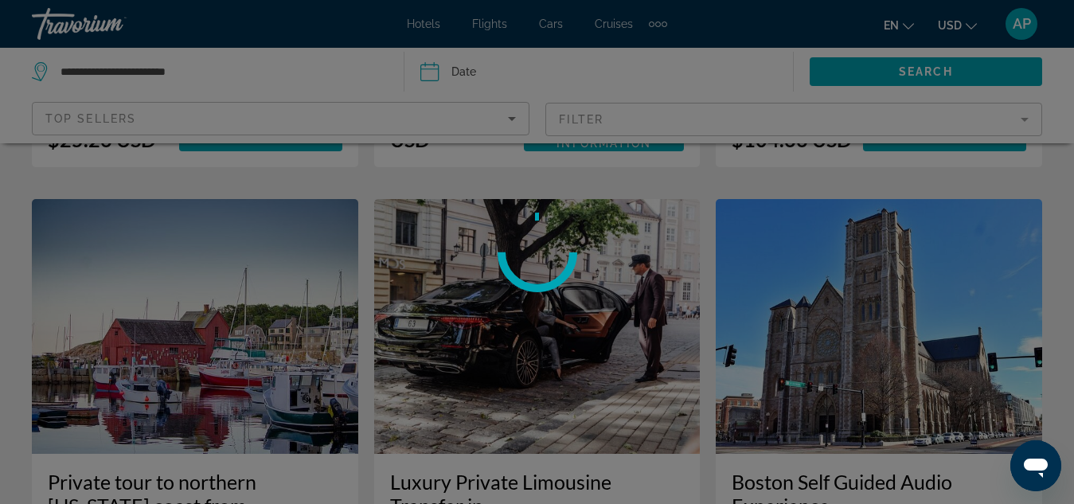
scroll to position [1711, 0]
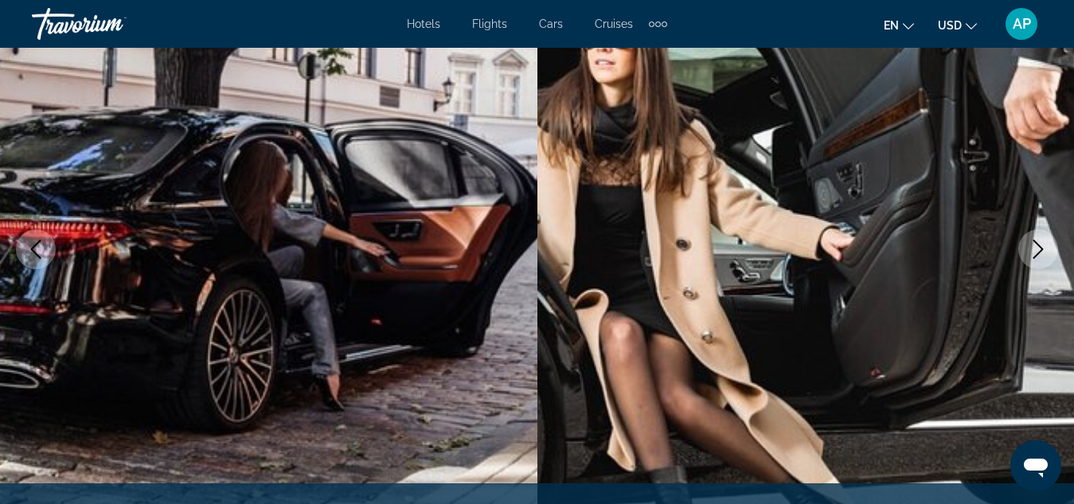
scroll to position [175, 0]
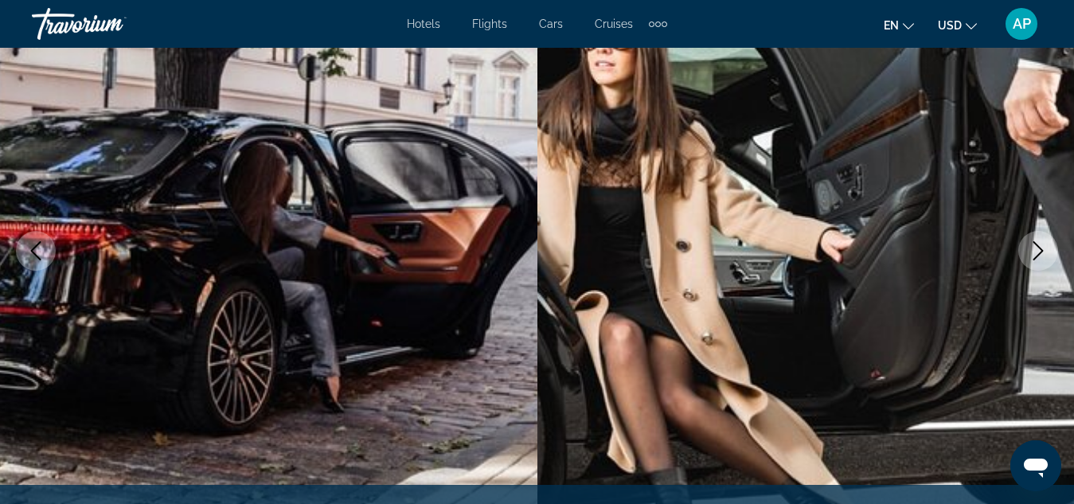
click at [971, 340] on img "Main content" at bounding box center [807, 251] width 538 height 757
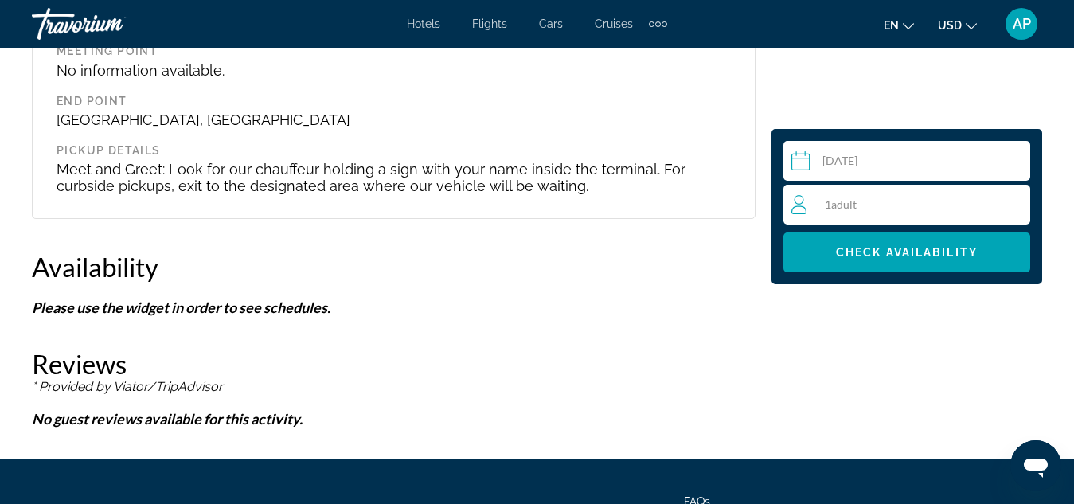
scroll to position [2301, 0]
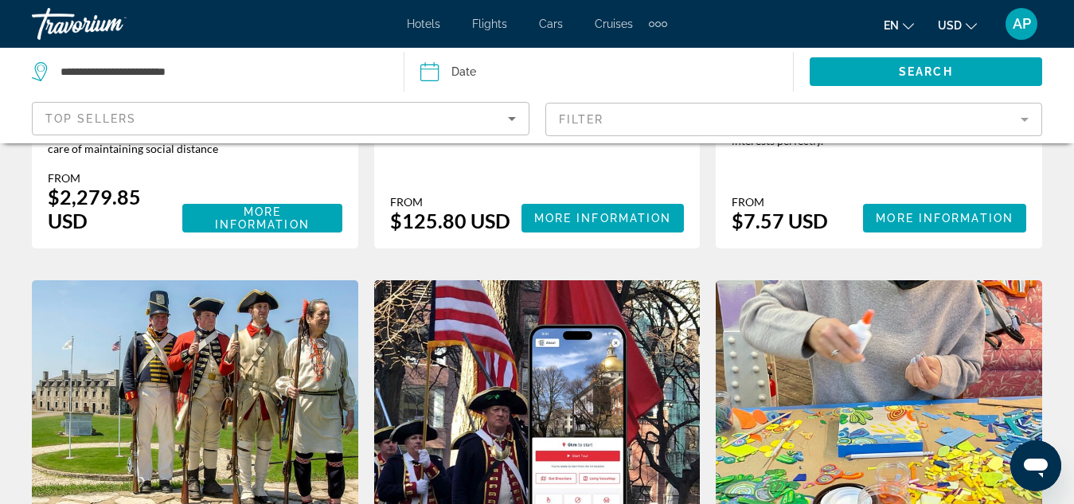
scroll to position [2309, 0]
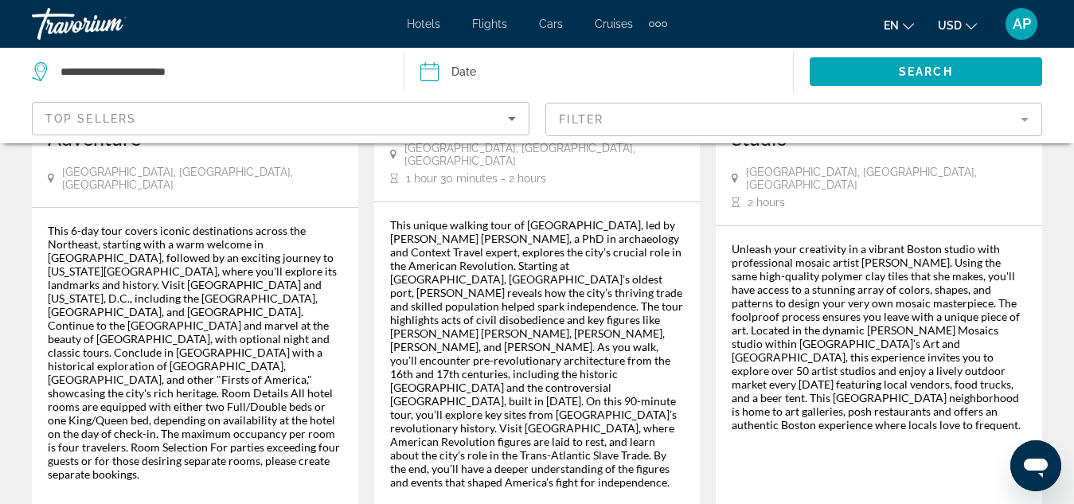
scroll to position [2870, 0]
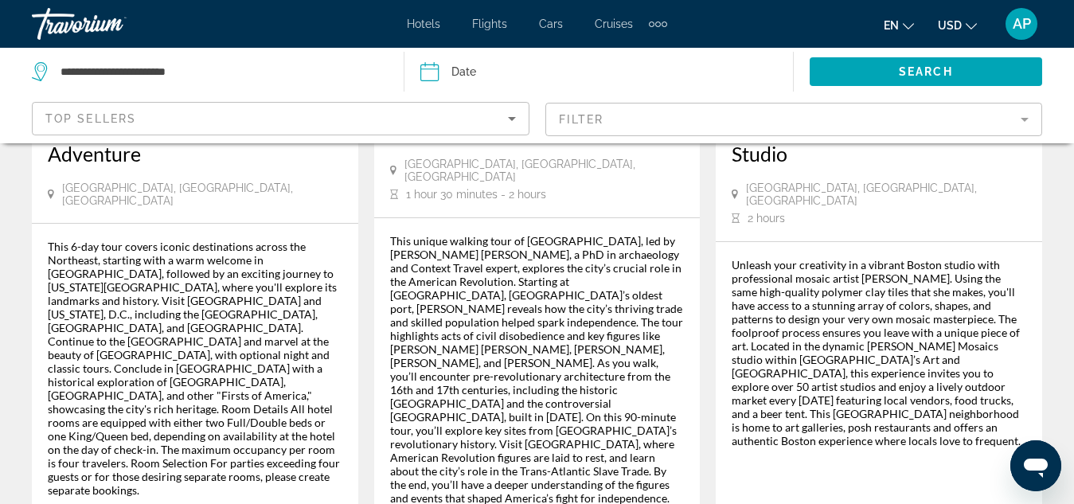
scroll to position [2870, 0]
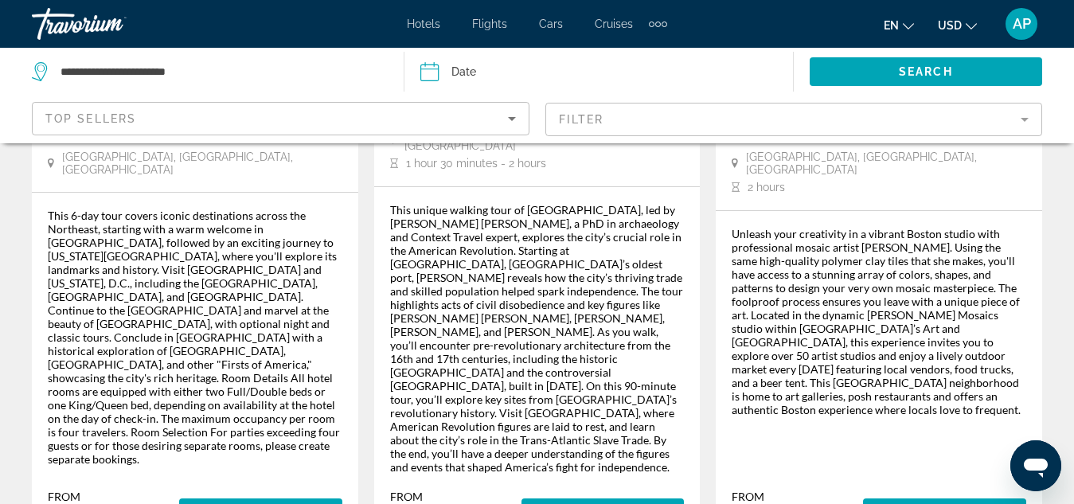
scroll to position [2801, 0]
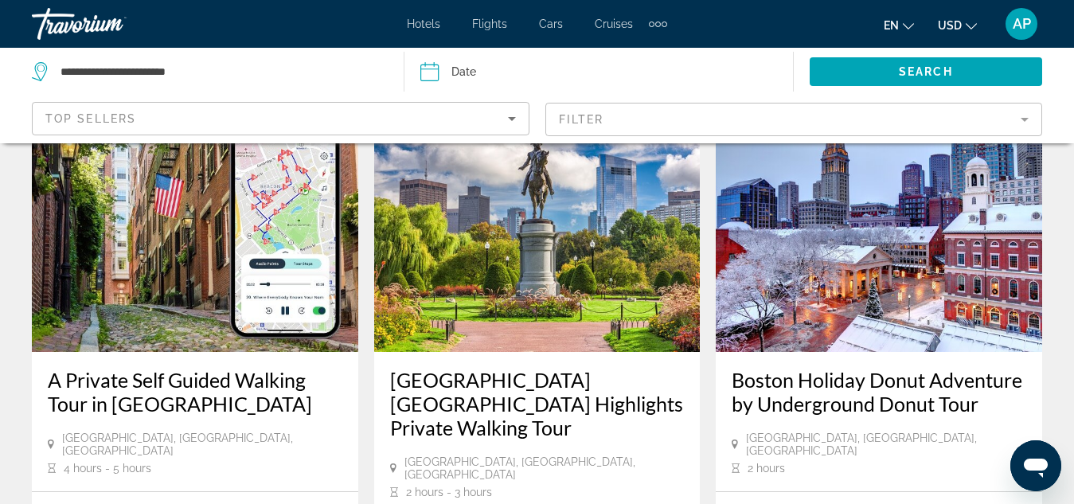
click at [796, 432] on span "[GEOGRAPHIC_DATA], [GEOGRAPHIC_DATA], [GEOGRAPHIC_DATA]" at bounding box center [886, 444] width 280 height 25
click at [793, 456] on div "Boston Holiday Donut Adventure by Underground Donut Tour [GEOGRAPHIC_DATA], [GE…" at bounding box center [879, 421] width 327 height 139
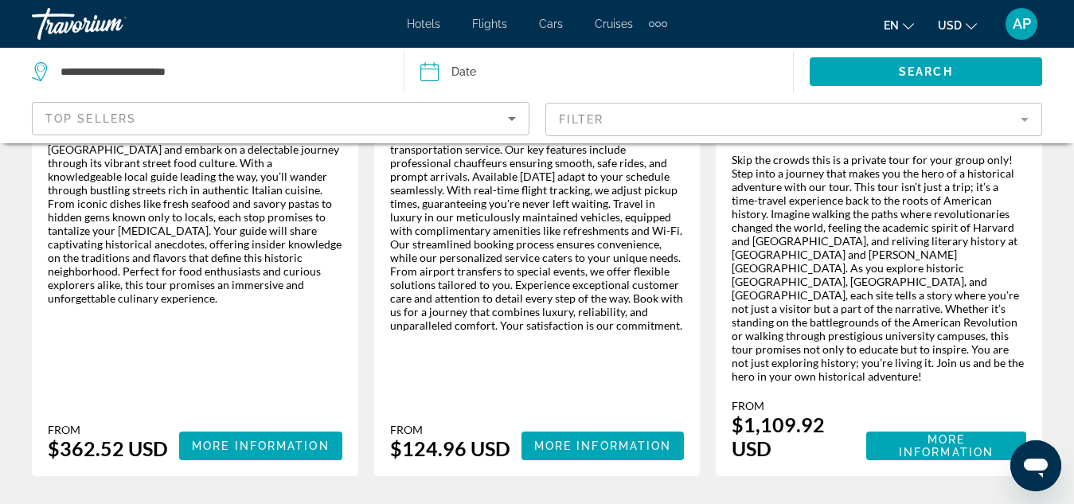
scroll to position [2877, 0]
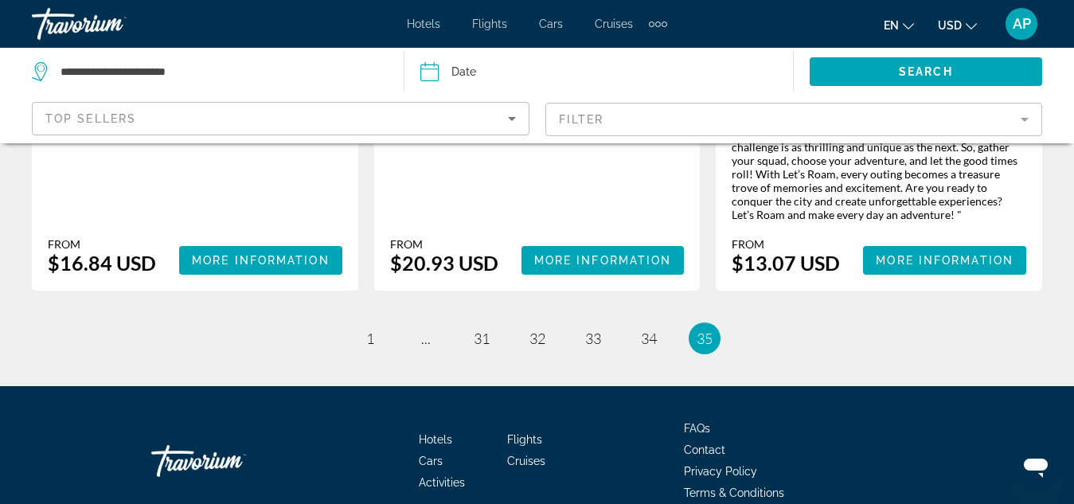
scroll to position [1308, 0]
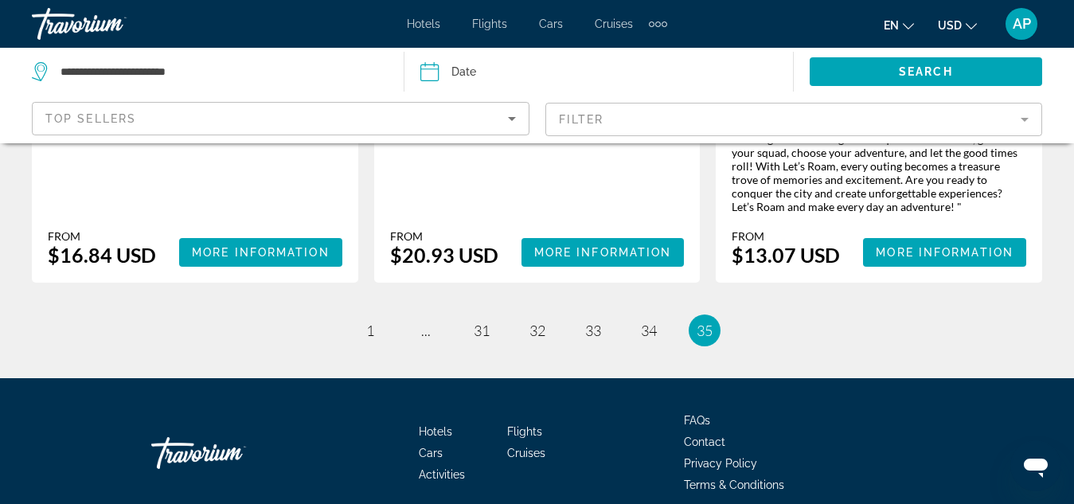
click at [1024, 110] on mat-form-field "Filter" at bounding box center [794, 119] width 498 height 33
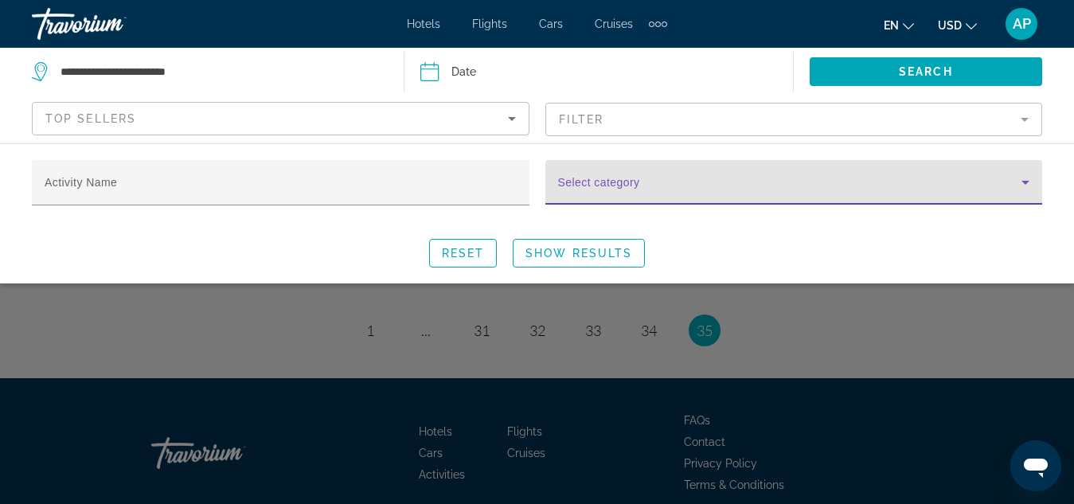
click at [1026, 182] on icon "Search widget" at bounding box center [1026, 183] width 8 height 4
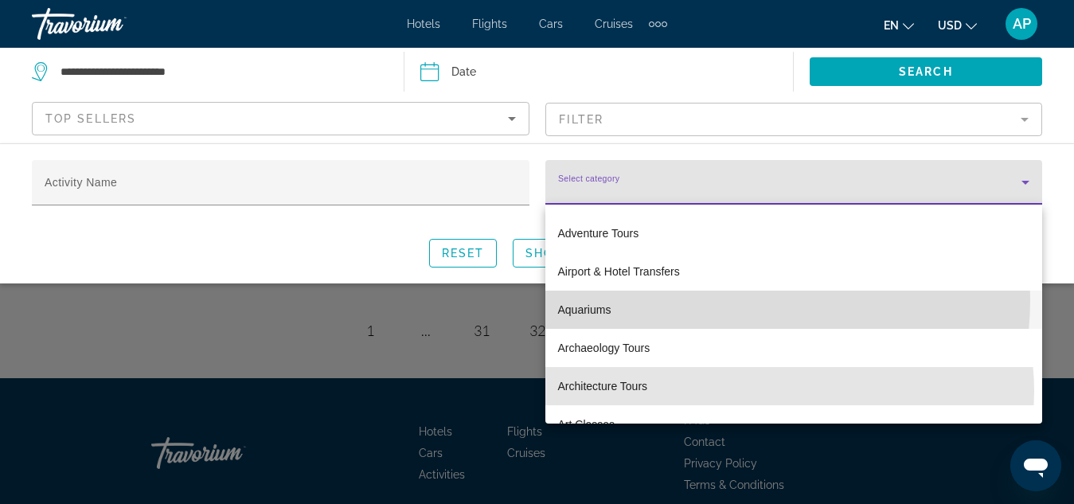
scroll to position [26, 0]
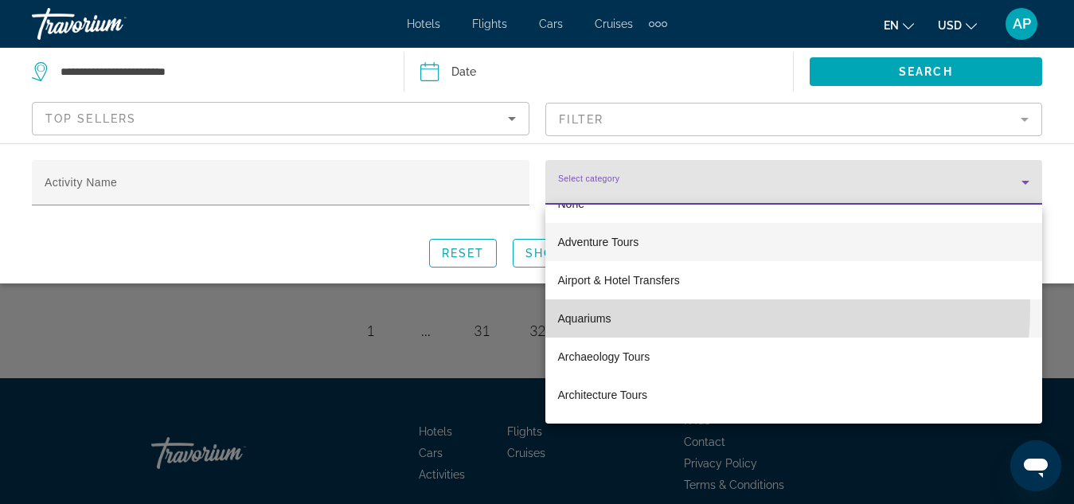
click at [619, 240] on span "Adventure Tours" at bounding box center [598, 242] width 81 height 19
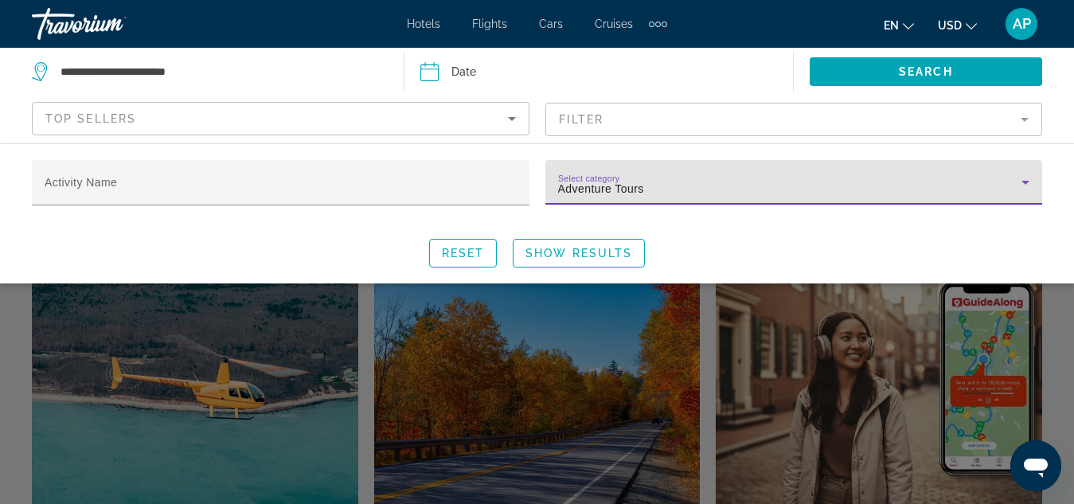
scroll to position [1562, 0]
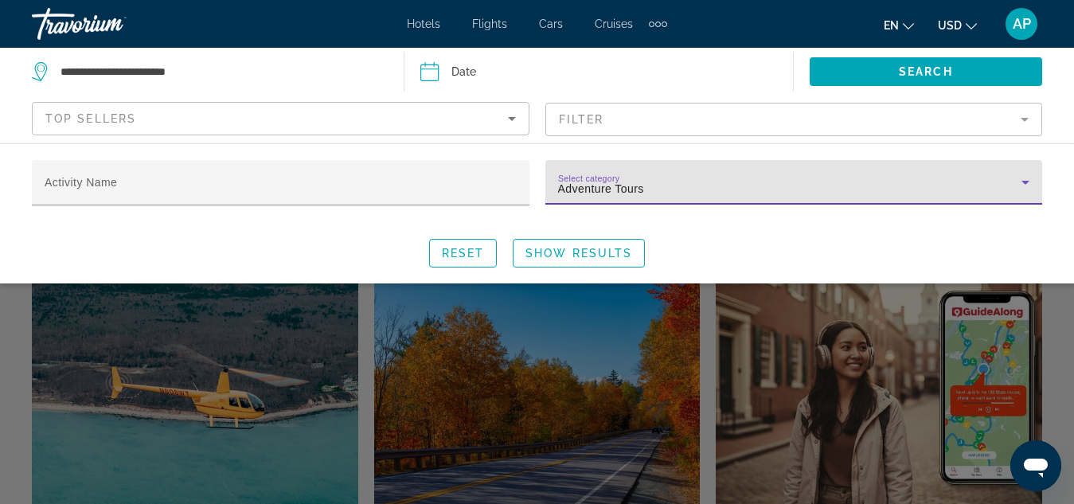
click at [206, 381] on div "Search widget" at bounding box center [537, 367] width 1074 height 273
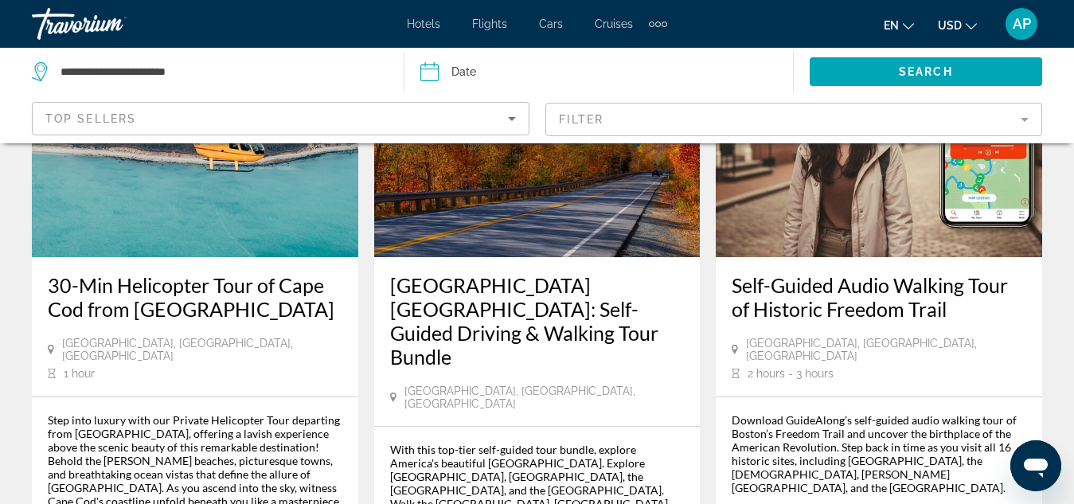
scroll to position [1805, 0]
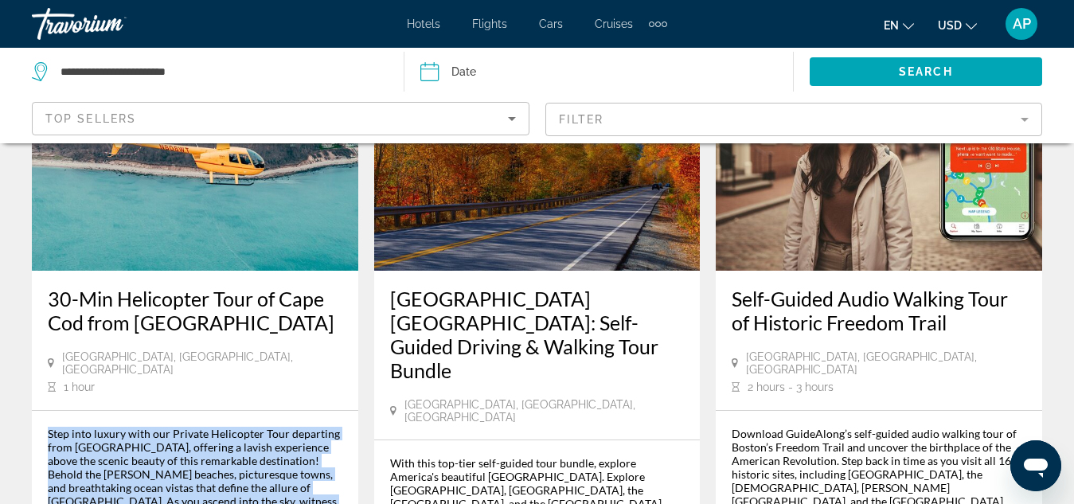
drag, startPoint x: 224, startPoint y: 359, endPoint x: 48, endPoint y: 237, distance: 214.5
click at [48, 427] on div "Step into luxury with our Private Helicopter Tour departing from [GEOGRAPHIC_DA…" at bounding box center [195, 501] width 295 height 149
drag, startPoint x: 164, startPoint y: 480, endPoint x: 38, endPoint y: 234, distance: 276.4
copy div "Step into luxury with our Private Helicopter Tour departing from [GEOGRAPHIC_DA…"
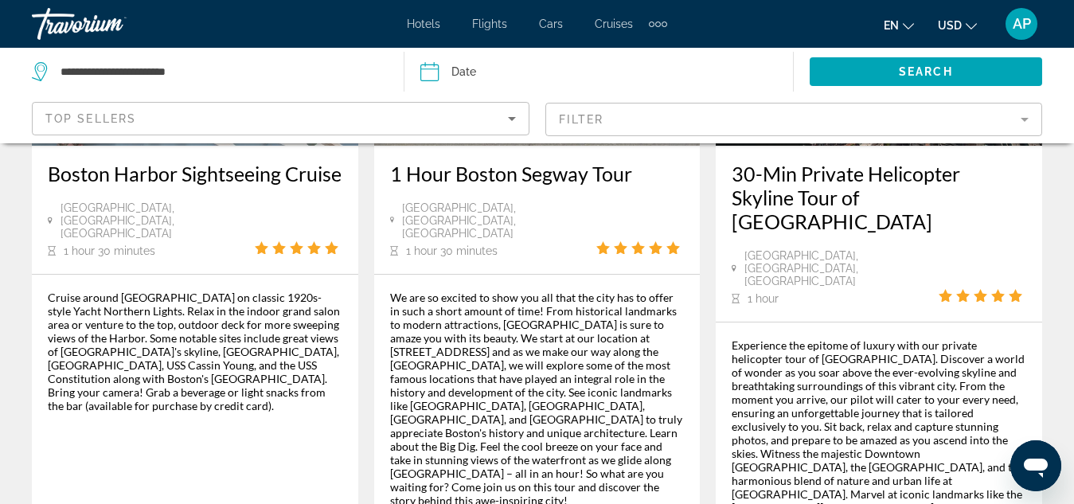
scroll to position [306, 0]
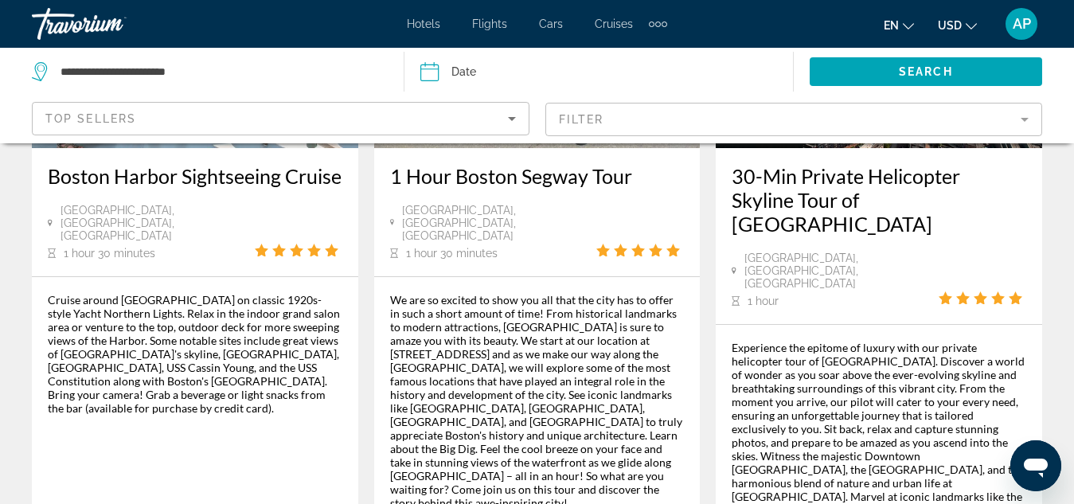
click at [906, 449] on div "Experience the epitome of luxury with our private helicopter tour of [GEOGRAPHI…" at bounding box center [879, 476] width 295 height 271
drag, startPoint x: 729, startPoint y: 164, endPoint x: 747, endPoint y: 266, distance: 103.4
drag, startPoint x: 747, startPoint y: 266, endPoint x: 734, endPoint y: 171, distance: 95.6
drag, startPoint x: 734, startPoint y: 171, endPoint x: 726, endPoint y: 165, distance: 10.2
click at [720, 166] on div "30-Min Private Helicopter Skyline Tour of [GEOGRAPHIC_DATA] [GEOGRAPHIC_DATA], …" at bounding box center [879, 236] width 327 height 176
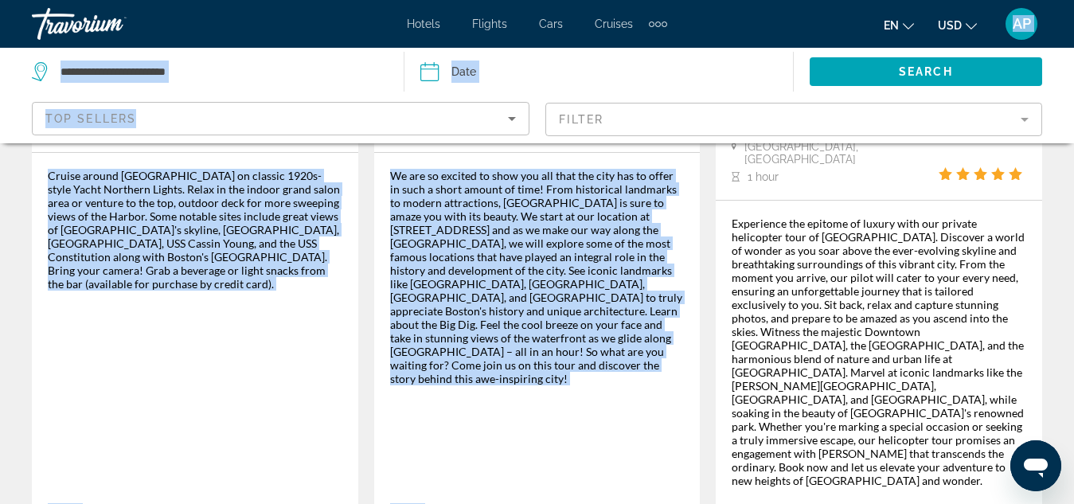
scroll to position [394, 0]
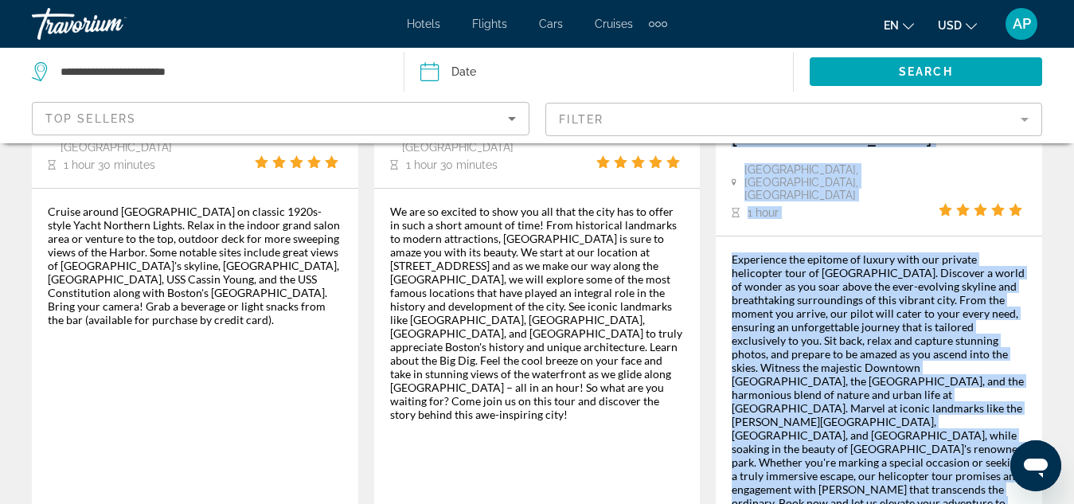
drag, startPoint x: 730, startPoint y: 166, endPoint x: 886, endPoint y: 467, distance: 339.1
click at [886, 467] on div "30-Min Private Helicopter Skyline Tour of [GEOGRAPHIC_DATA] [GEOGRAPHIC_DATA], …" at bounding box center [879, 199] width 327 height 788
copy div "30-Min Private Helicopter Skyline Tour of [GEOGRAPHIC_DATA] [GEOGRAPHIC_DATA], …"
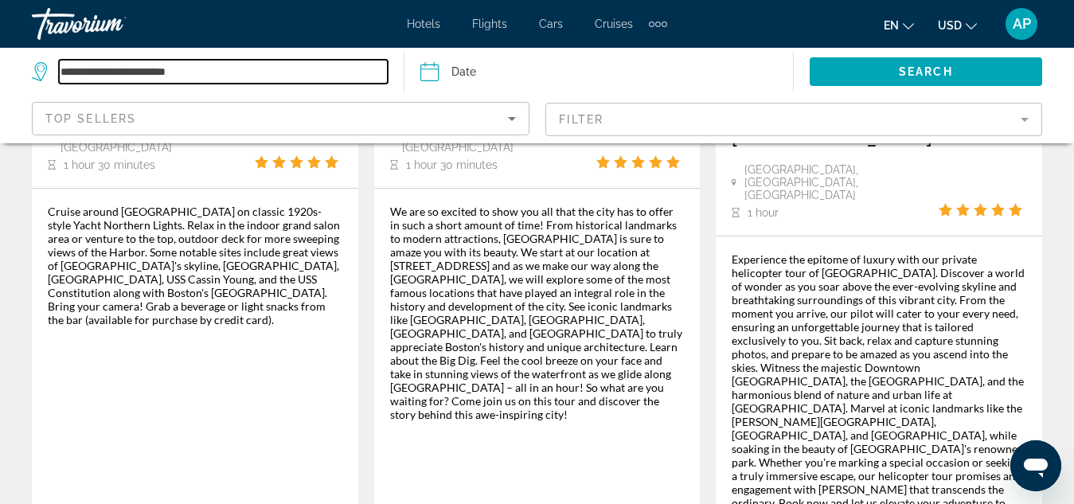
drag, startPoint x: 93, startPoint y: 77, endPoint x: 19, endPoint y: -4, distance: 109.9
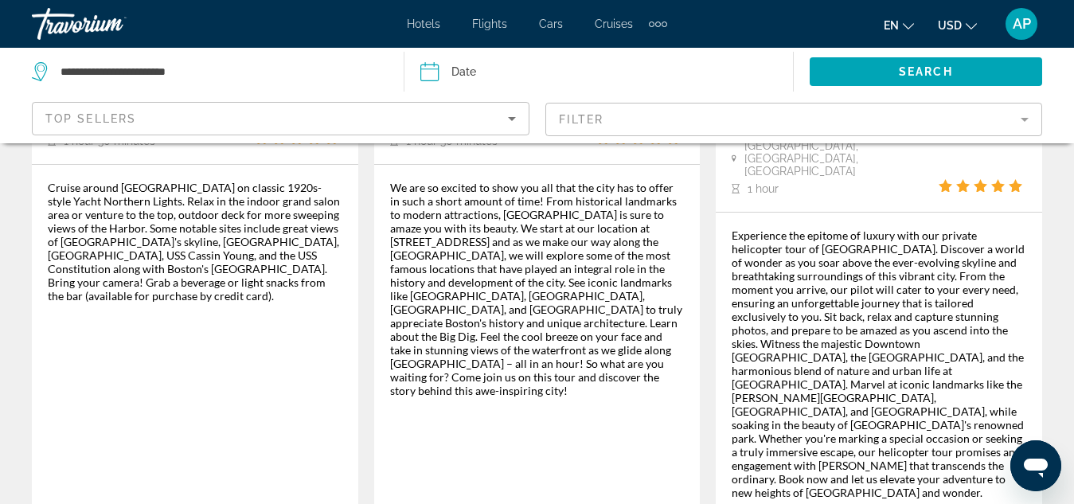
scroll to position [396, 0]
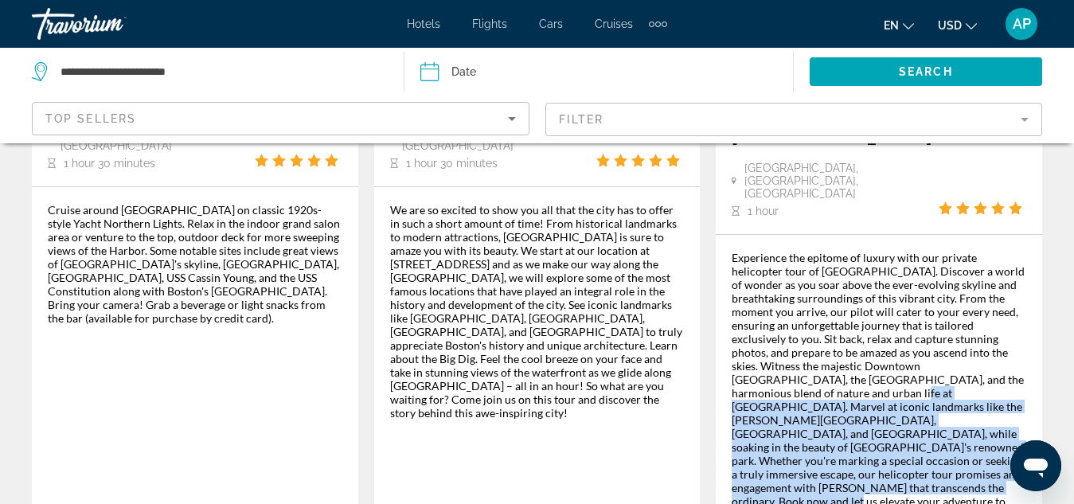
drag, startPoint x: 1011, startPoint y: 431, endPoint x: 990, endPoint y: 330, distance: 102.5
click at [990, 330] on div "Experience the epitome of luxury with our private helicopter tour of [GEOGRAPHI…" at bounding box center [879, 386] width 295 height 271
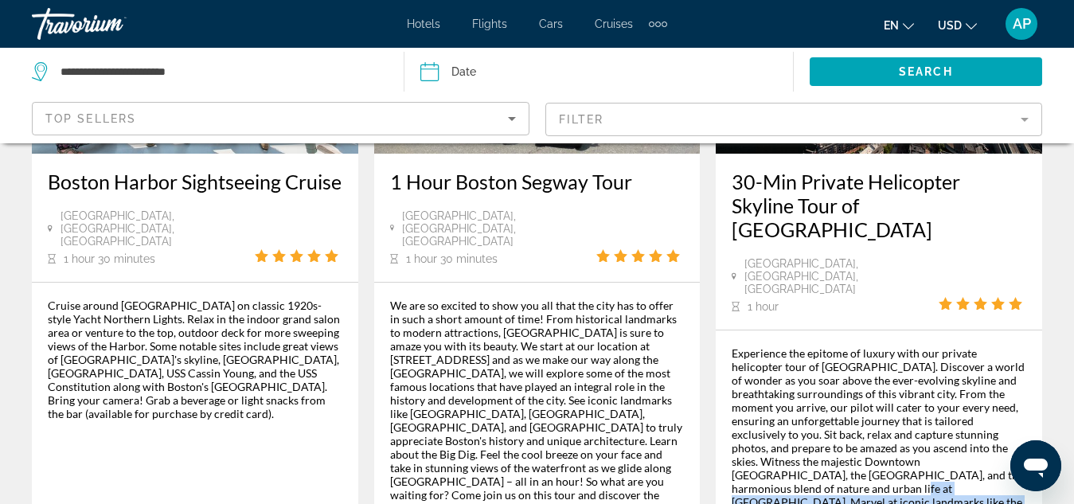
scroll to position [268, 0]
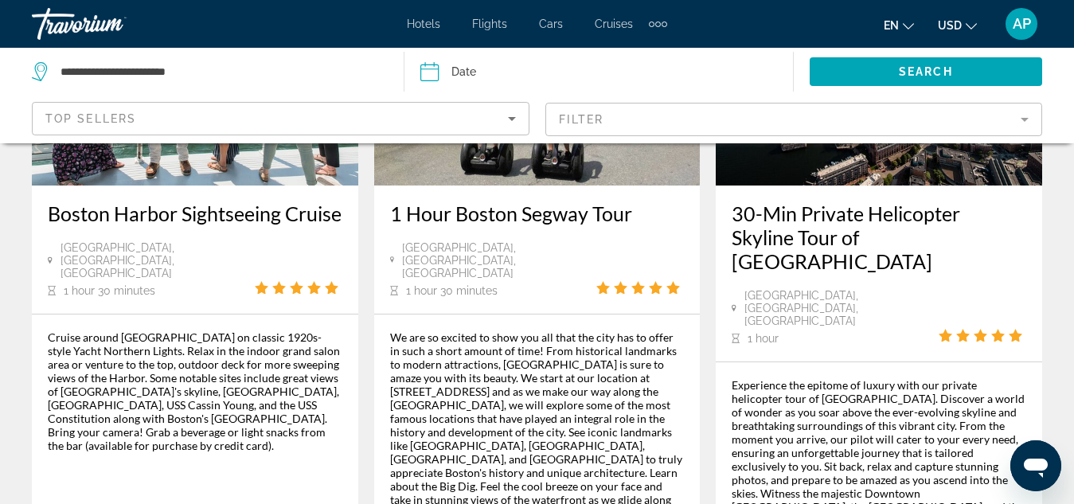
drag, startPoint x: 848, startPoint y: 488, endPoint x: 920, endPoint y: 178, distance: 318.7
click at [920, 178] on div "30-Min Private Helicopter Skyline Tour of [GEOGRAPHIC_DATA] [GEOGRAPHIC_DATA], …" at bounding box center [879, 325] width 327 height 788
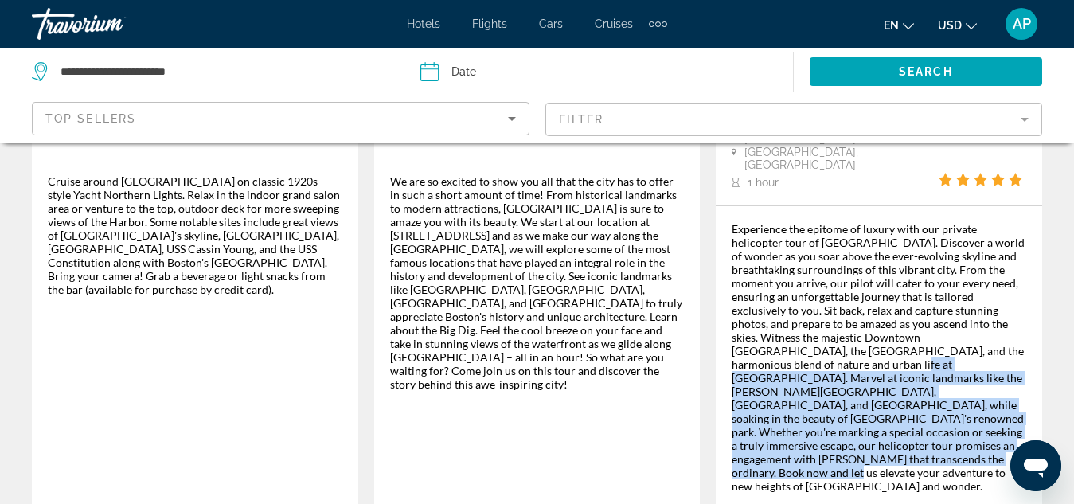
scroll to position [428, 0]
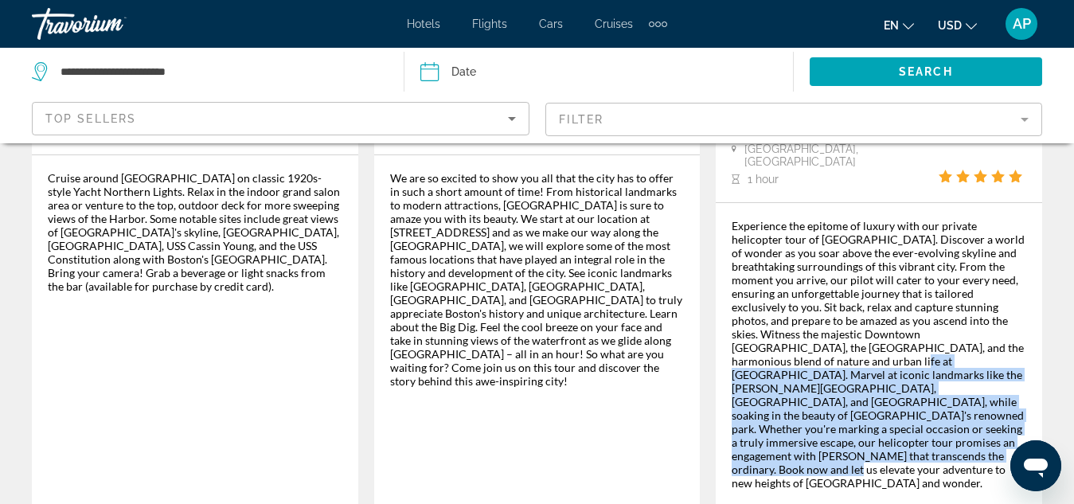
click at [805, 503] on div "From" at bounding box center [792, 513] width 120 height 14
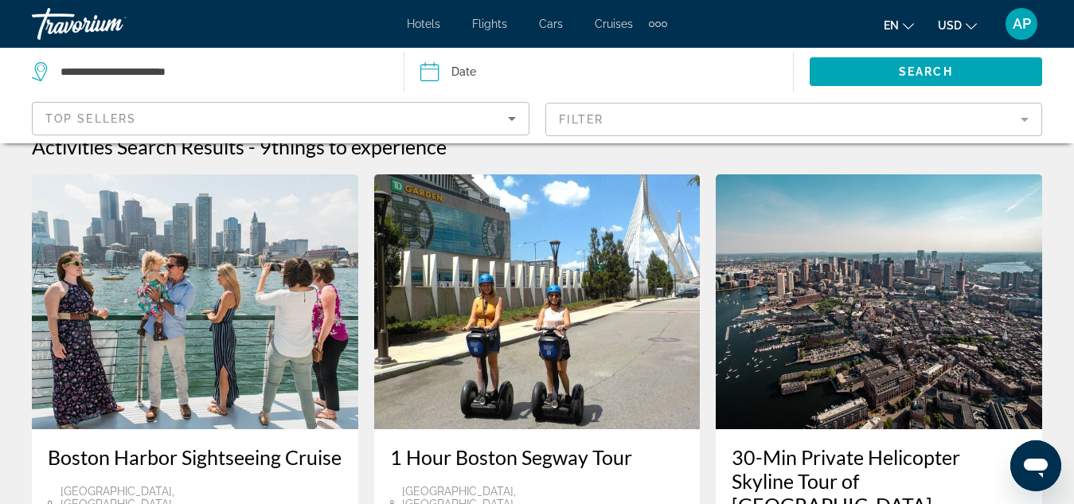
scroll to position [0, 0]
